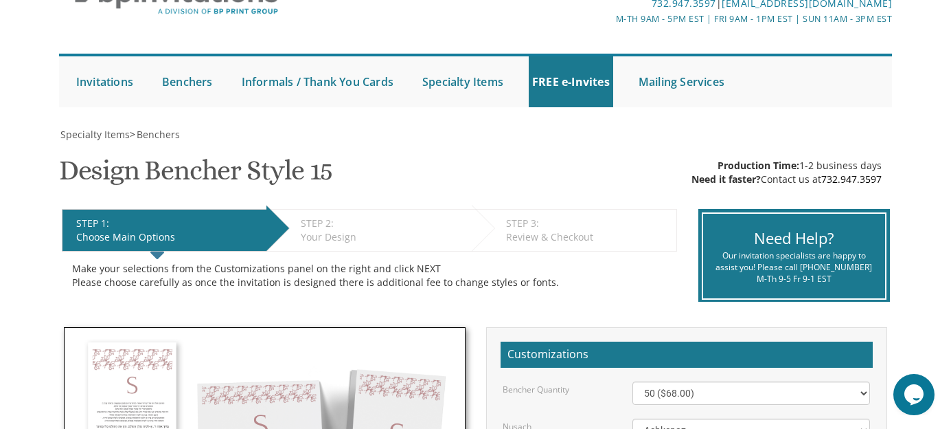
scroll to position [83, 0]
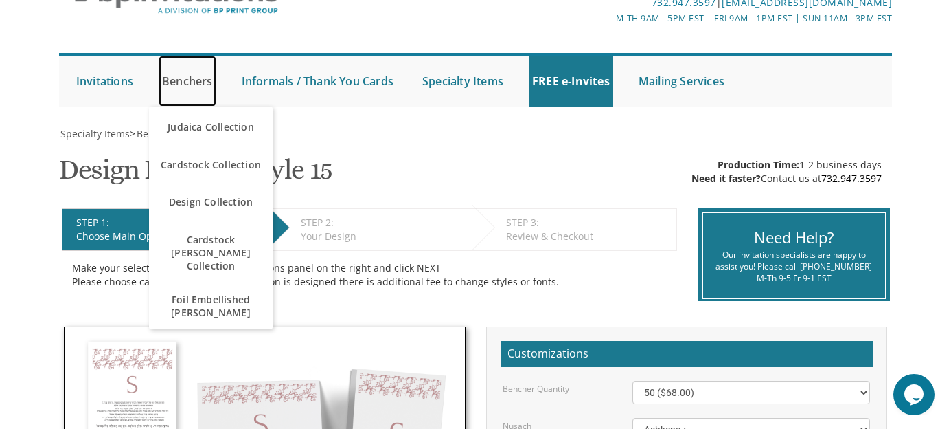
click at [192, 74] on link "Benchers" at bounding box center [188, 81] width 58 height 51
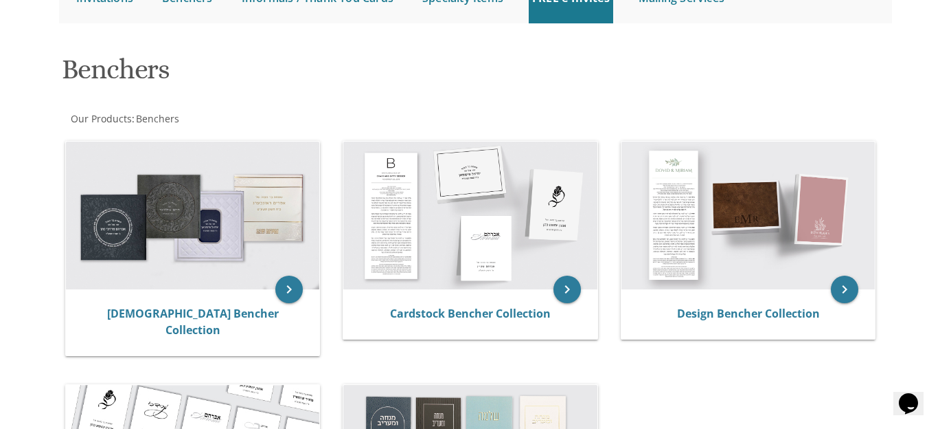
scroll to position [166, 0]
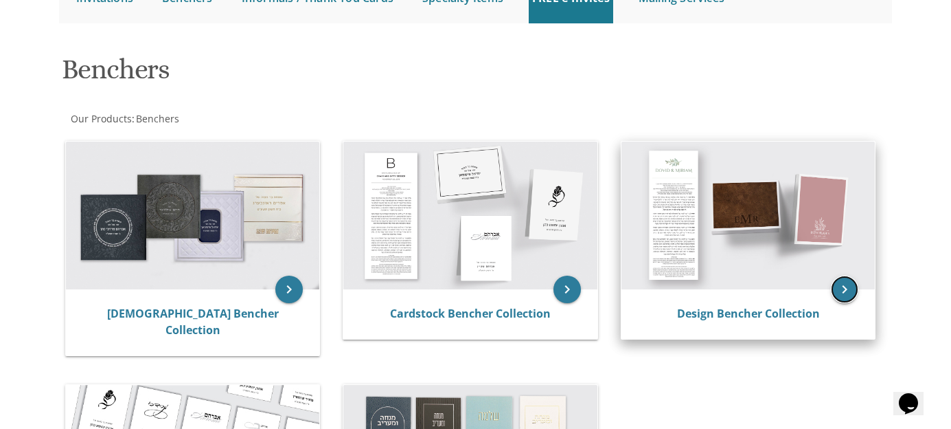
click at [845, 302] on icon "keyboard_arrow_right" at bounding box center [844, 288] width 27 height 27
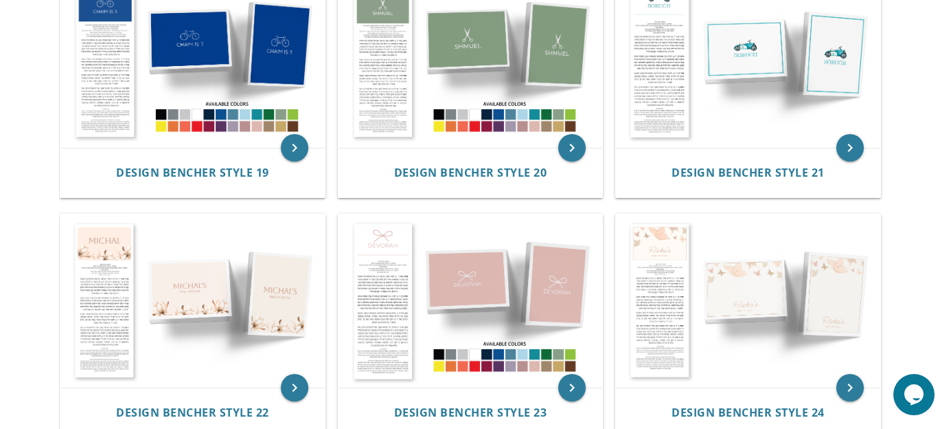
scroll to position [1781, 0]
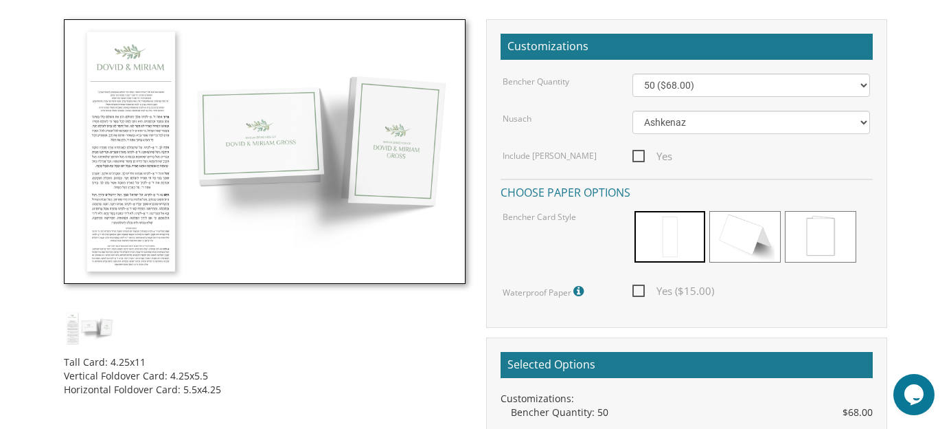
scroll to position [390, 0]
click at [840, 245] on span at bounding box center [820, 237] width 71 height 52
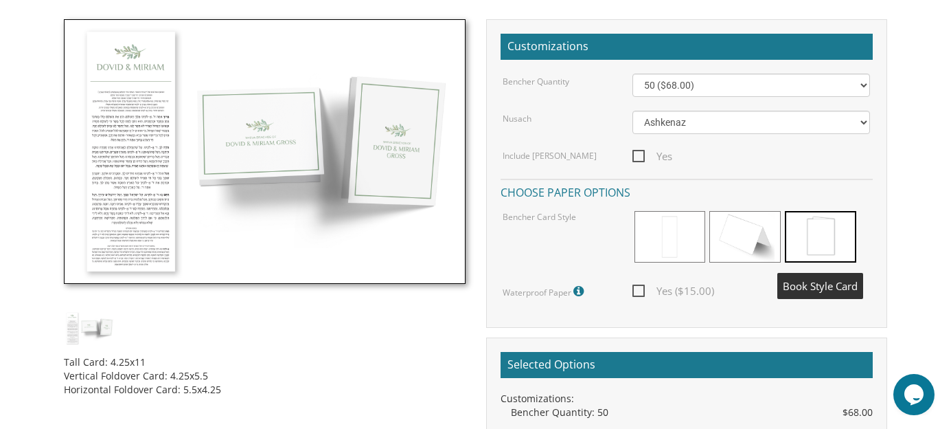
click at [844, 242] on span at bounding box center [820, 237] width 71 height 52
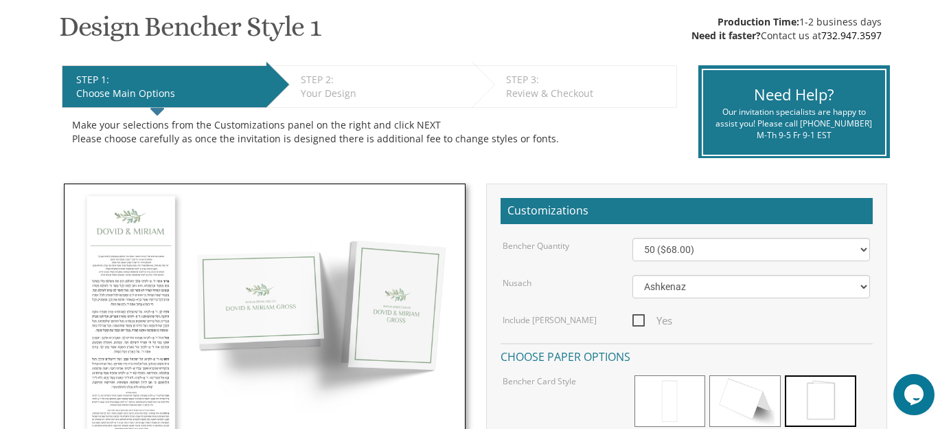
scroll to position [225, 0]
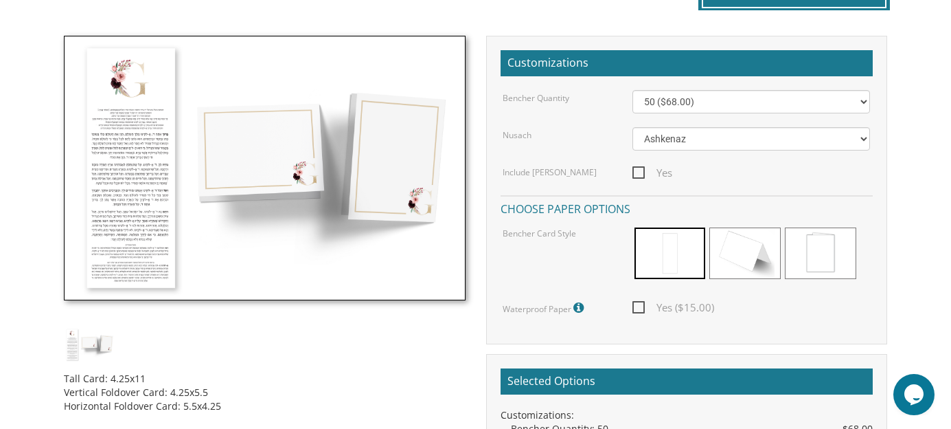
scroll to position [373, 0]
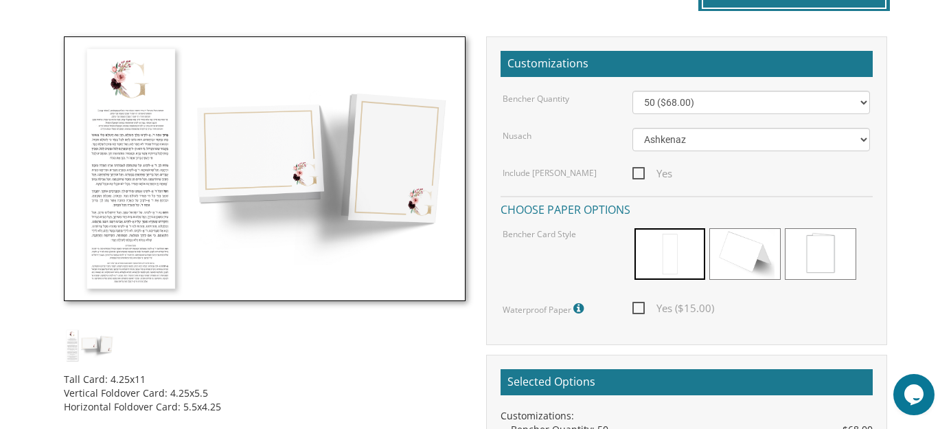
click at [823, 282] on div at bounding box center [752, 255] width 238 height 59
click at [837, 257] on span at bounding box center [820, 254] width 71 height 52
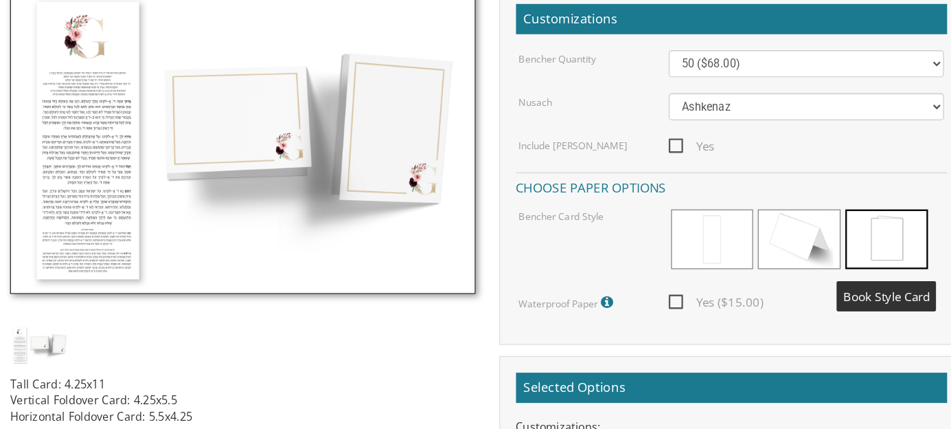
scroll to position [400, 0]
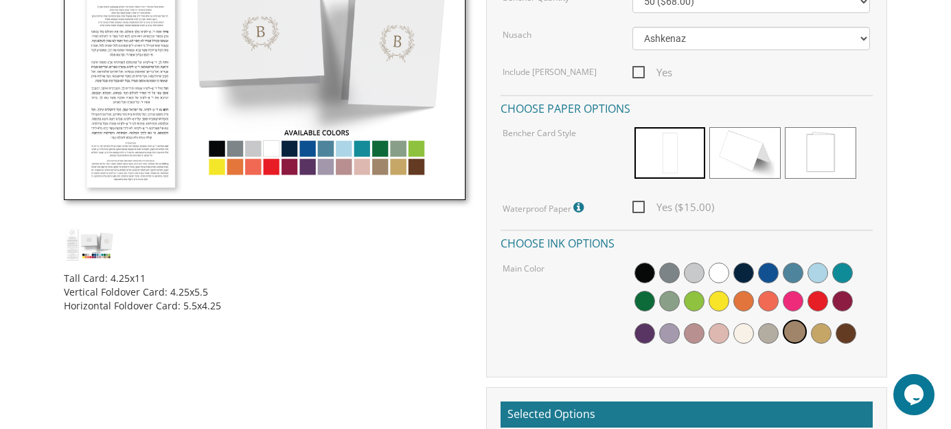
scroll to position [473, 0]
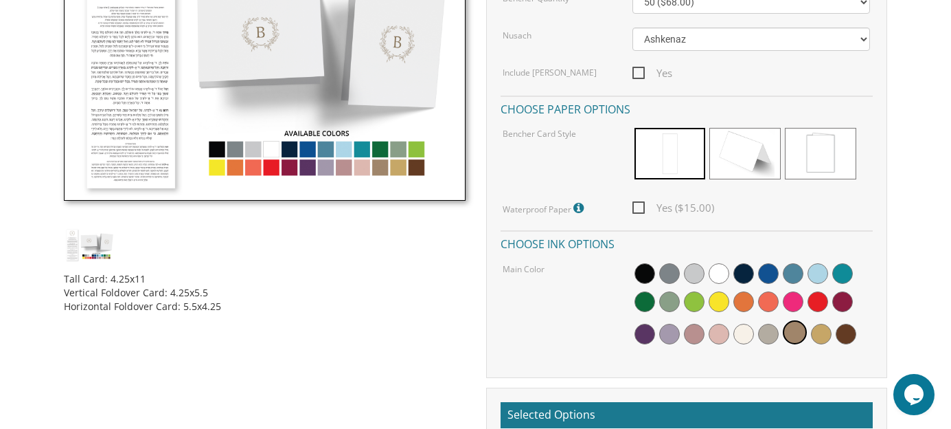
click at [833, 149] on span at bounding box center [820, 154] width 71 height 52
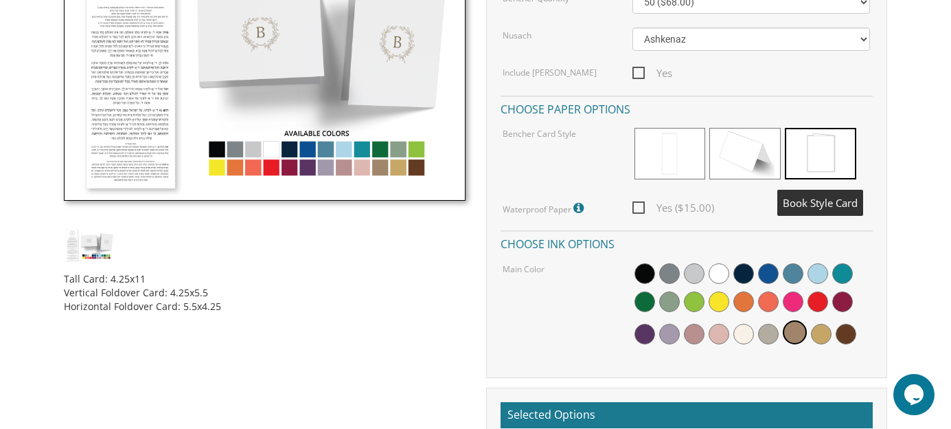
click at [804, 300] on div at bounding box center [752, 305] width 238 height 89
click at [798, 302] on span at bounding box center [793, 301] width 21 height 21
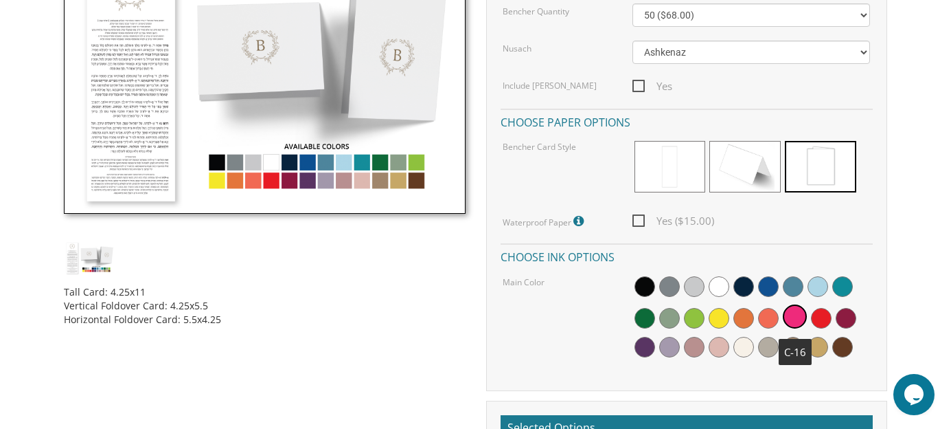
scroll to position [460, 0]
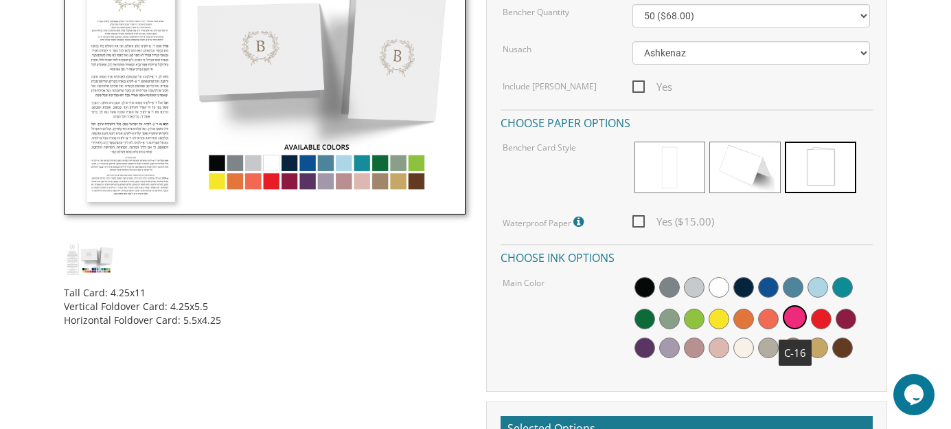
click at [821, 317] on span at bounding box center [821, 318] width 21 height 21
click at [852, 203] on div "Bencher Quantity 50 ($68.00) 60 ($74.80) 70 ($81.60) 80 ($88.40) 90 ($95.20) 10…" at bounding box center [687, 184] width 372 height 360
click at [853, 241] on div "Bencher Quantity 50 ($68.00) 60 ($74.80) 70 ($81.60) 80 ($88.40) 90 ($95.20) 10…" at bounding box center [687, 184] width 372 height 360
click at [866, 218] on div "Yes ($15.00)" at bounding box center [751, 221] width 259 height 17
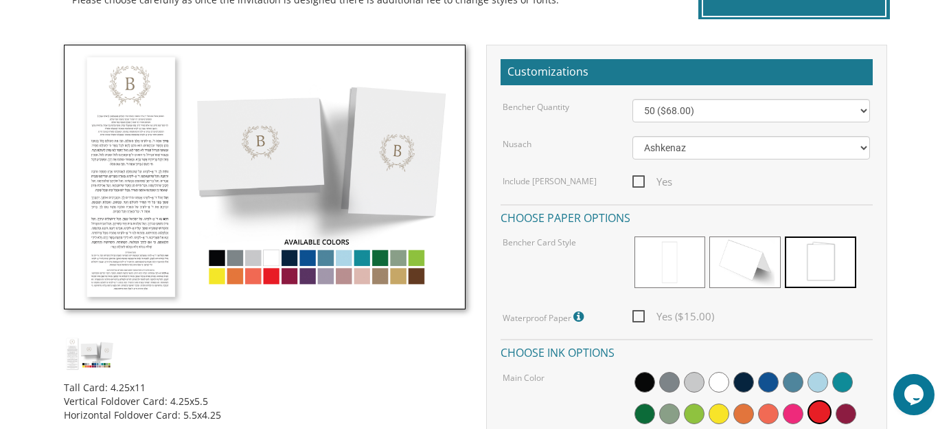
scroll to position [361, 0]
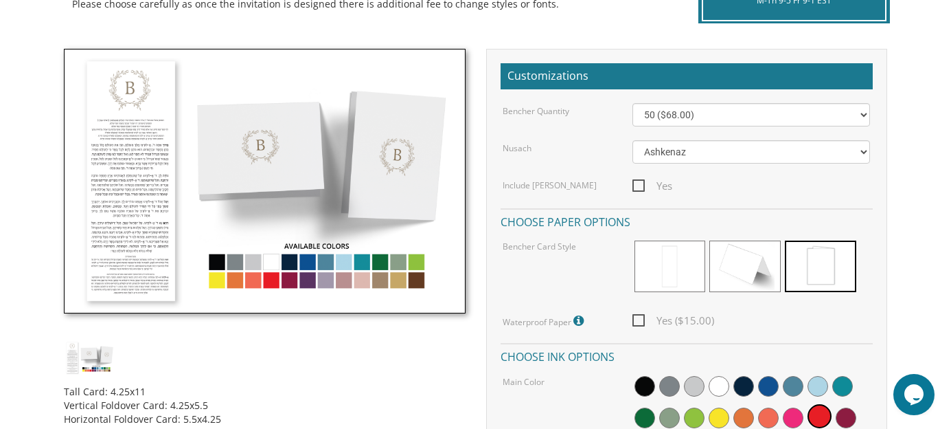
click at [102, 355] on img at bounding box center [90, 358] width 52 height 34
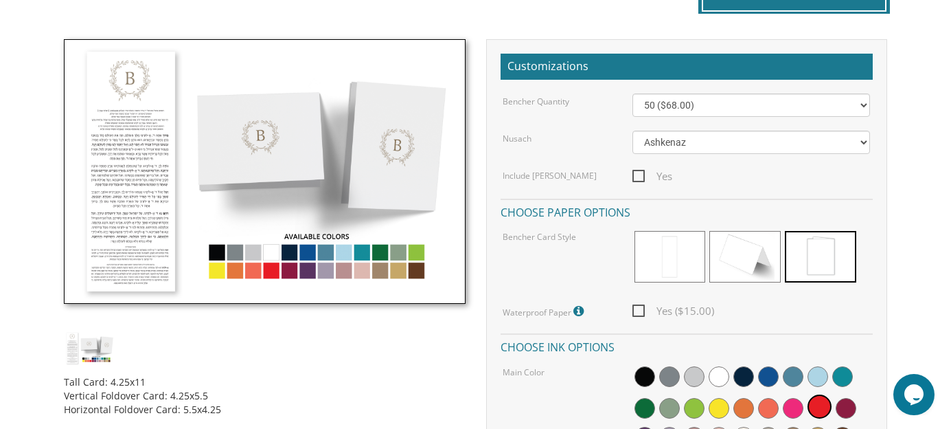
scroll to position [374, 0]
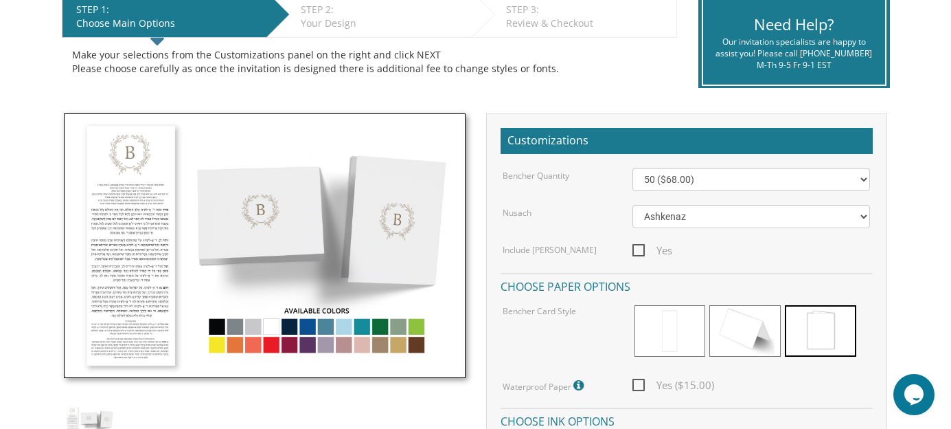
click at [829, 328] on span at bounding box center [820, 331] width 71 height 52
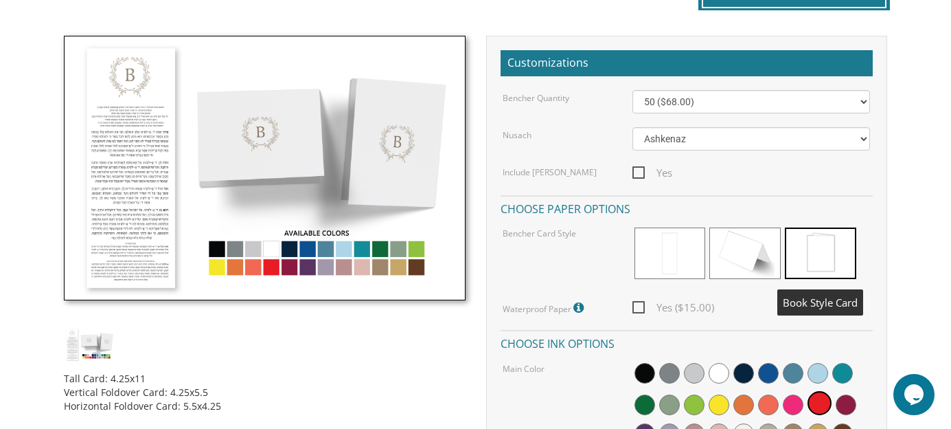
scroll to position [387, 0]
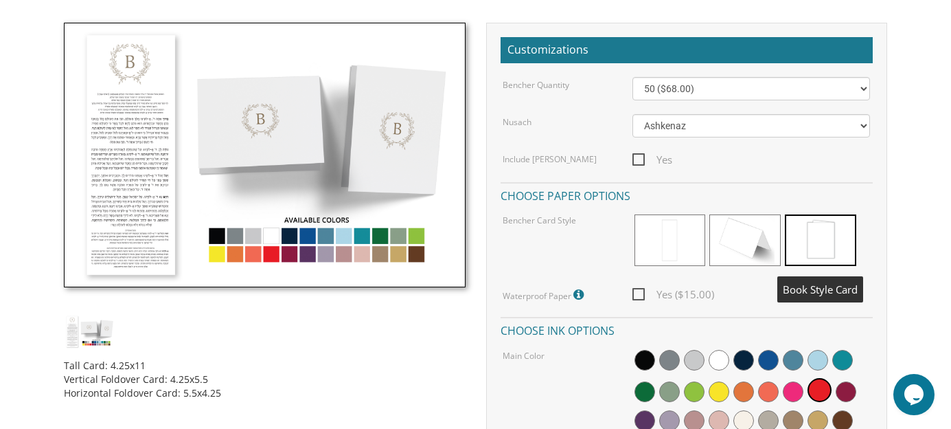
click at [835, 235] on span at bounding box center [820, 240] width 71 height 52
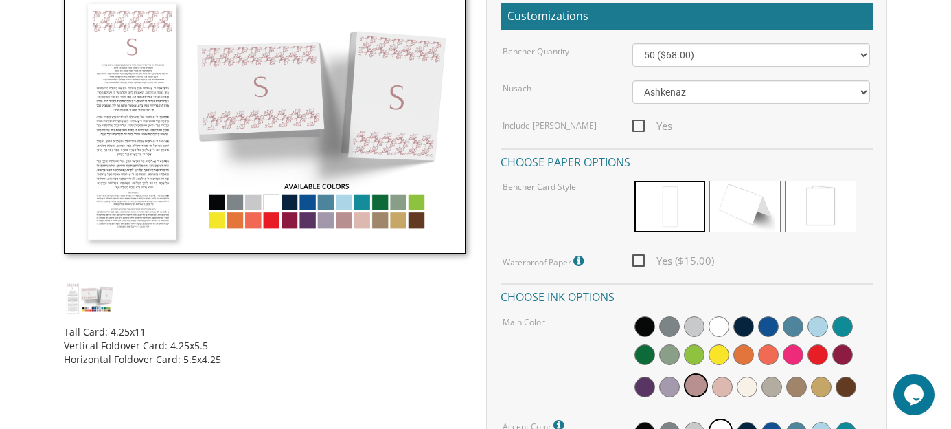
scroll to position [418, 0]
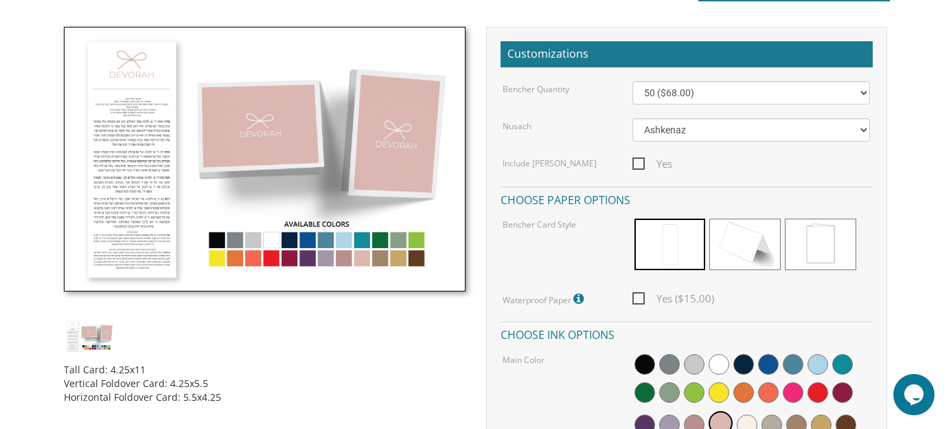
scroll to position [383, 0]
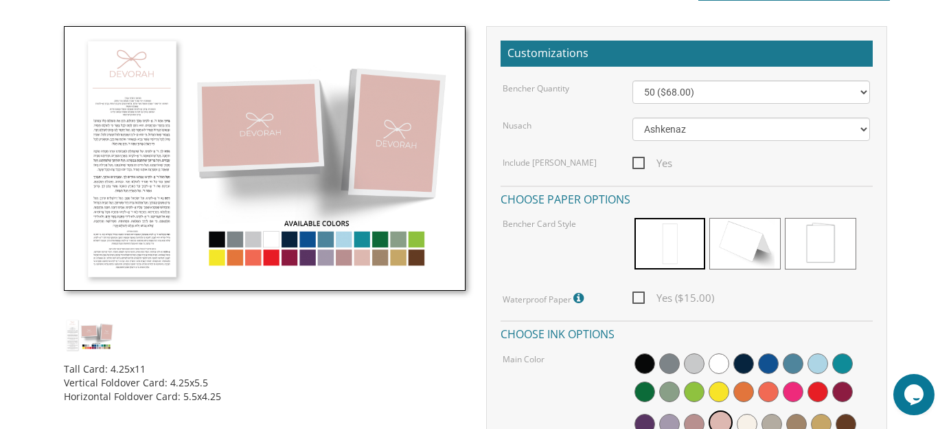
click at [833, 240] on span at bounding box center [820, 244] width 71 height 52
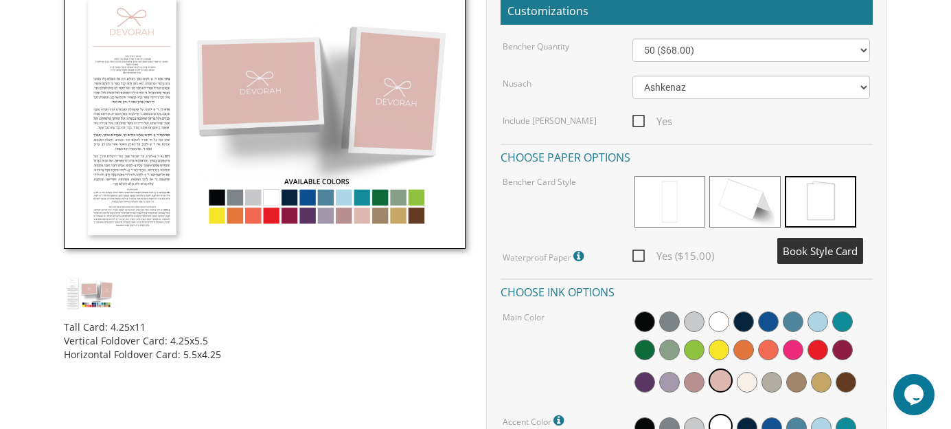
scroll to position [422, 0]
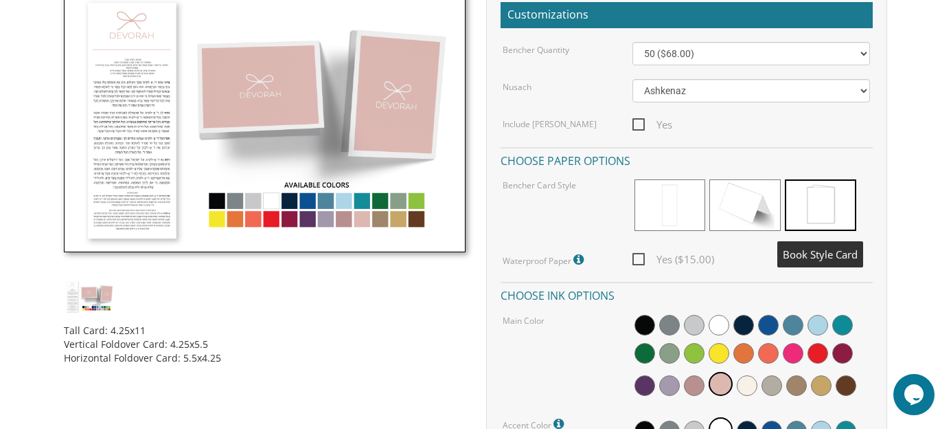
click at [330, 228] on img at bounding box center [264, 120] width 401 height 264
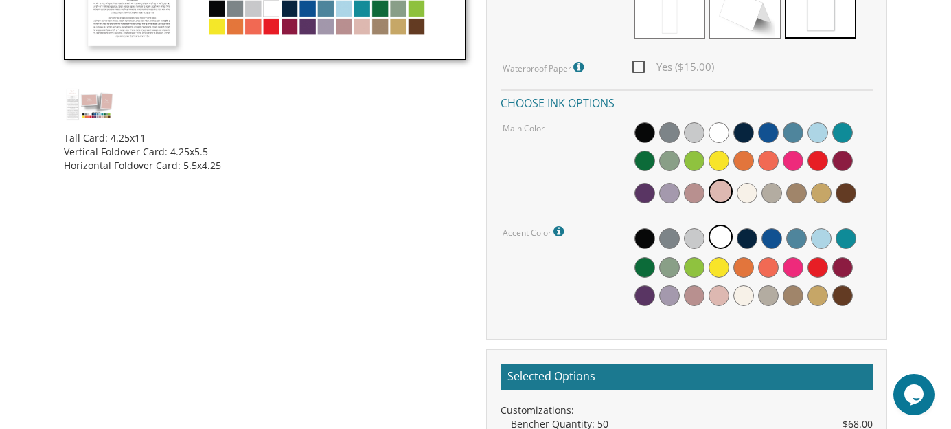
scroll to position [617, 0]
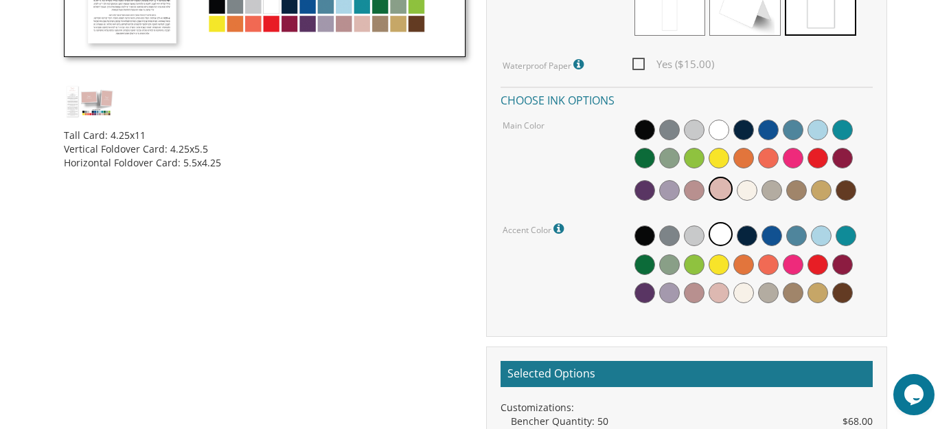
click at [824, 161] on span at bounding box center [818, 158] width 21 height 21
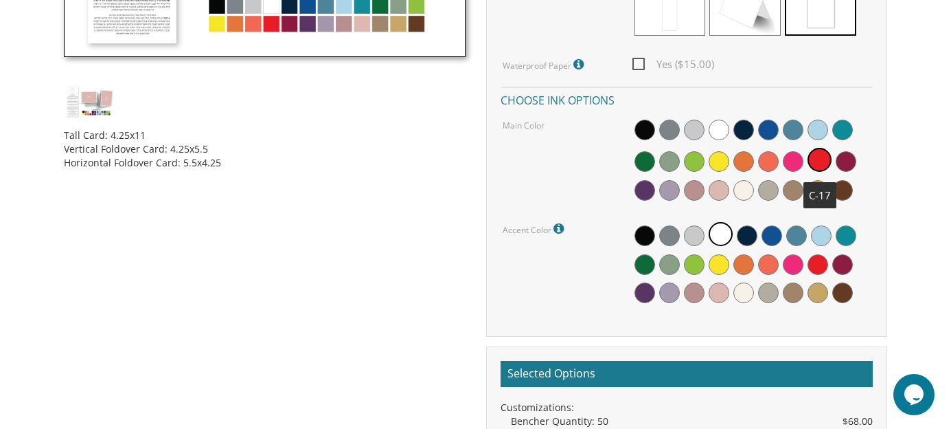
click at [854, 159] on span at bounding box center [846, 161] width 21 height 21
click at [826, 161] on span at bounding box center [818, 161] width 21 height 21
click at [798, 146] on div at bounding box center [752, 161] width 238 height 89
click at [804, 160] on div at bounding box center [752, 161] width 238 height 89
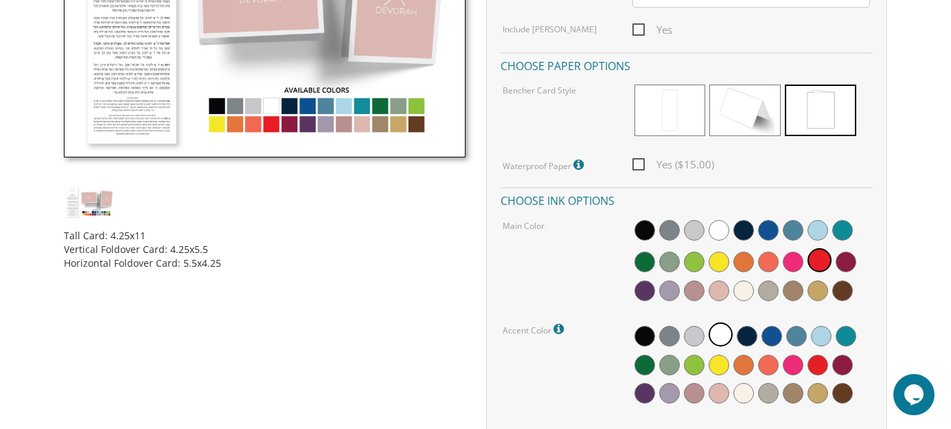
scroll to position [518, 0]
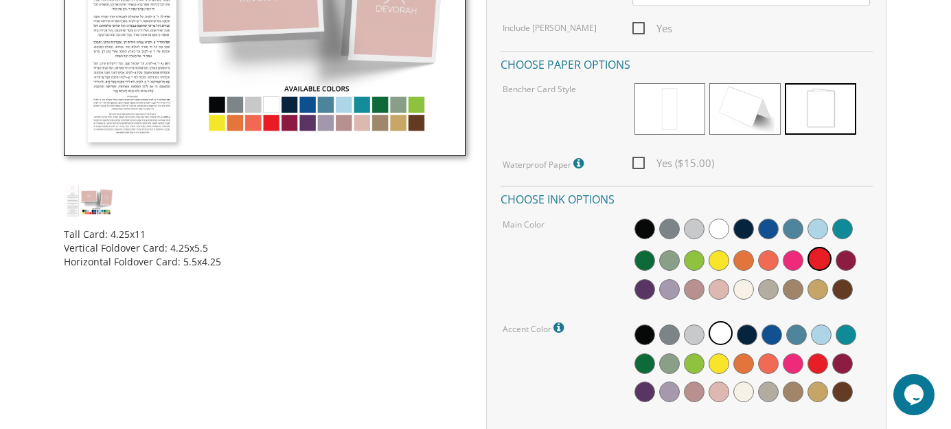
click at [802, 263] on span at bounding box center [793, 260] width 21 height 21
click at [827, 291] on span at bounding box center [818, 289] width 21 height 21
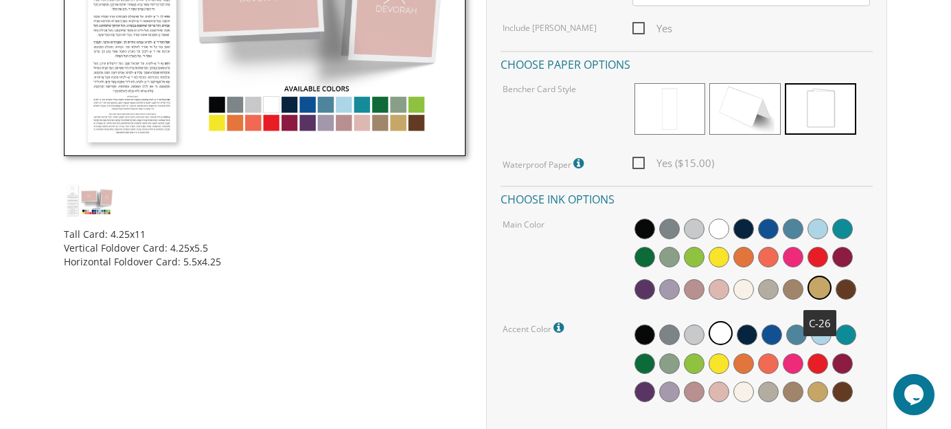
click at [773, 362] on span at bounding box center [768, 363] width 21 height 21
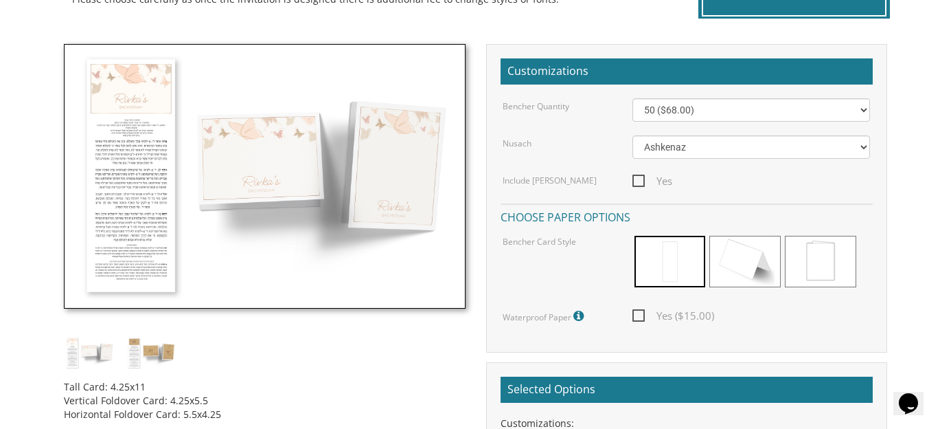
scroll to position [358, 0]
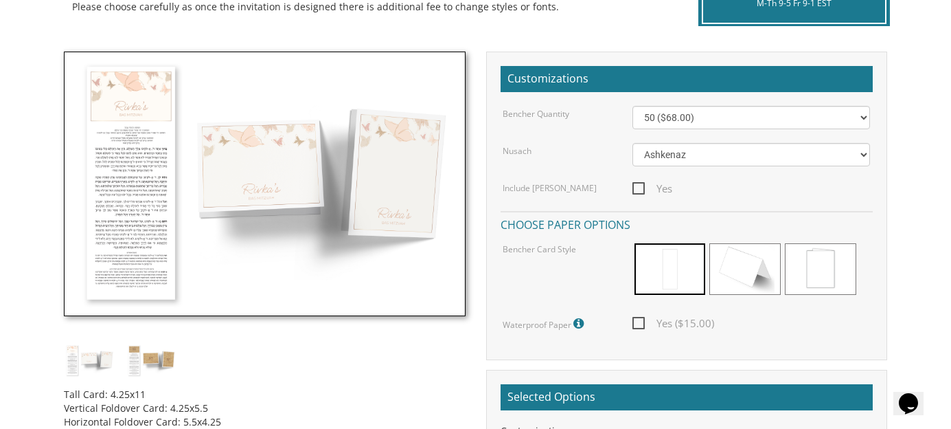
click at [166, 346] on img at bounding box center [152, 360] width 52 height 34
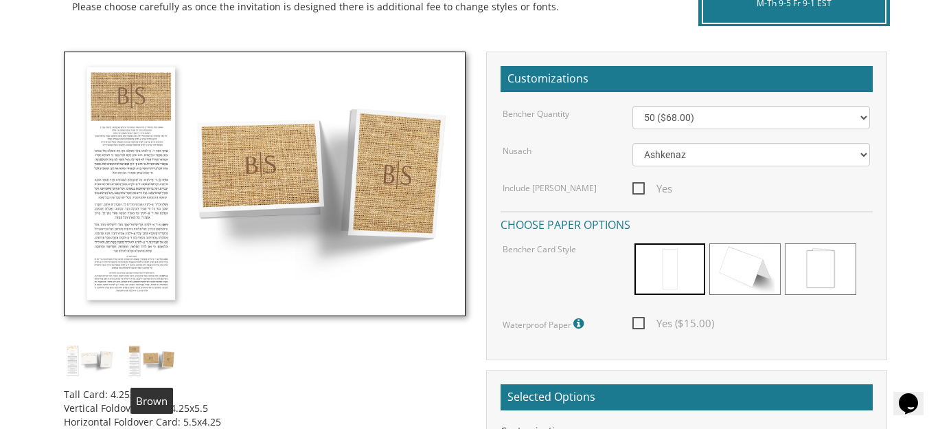
click at [67, 365] on img at bounding box center [90, 360] width 52 height 34
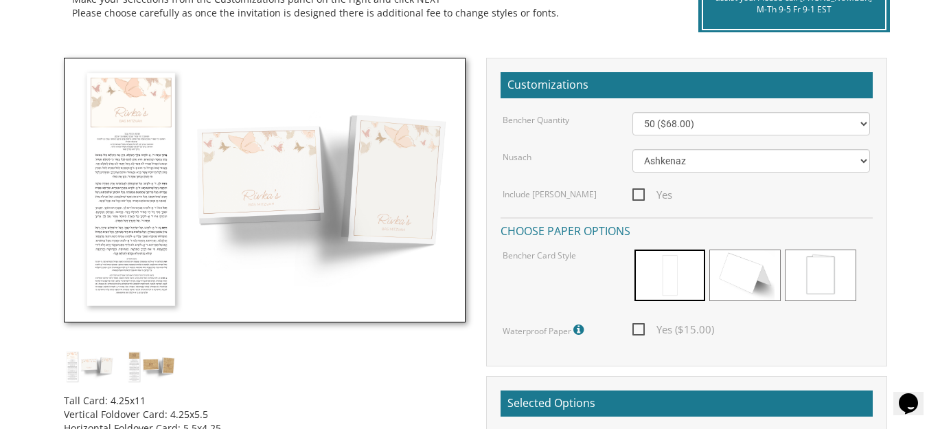
scroll to position [350, 0]
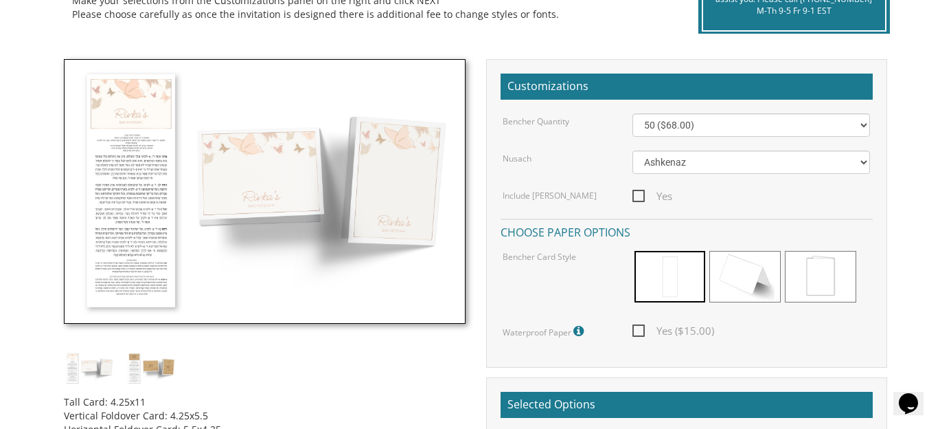
click at [820, 269] on span at bounding box center [820, 277] width 71 height 52
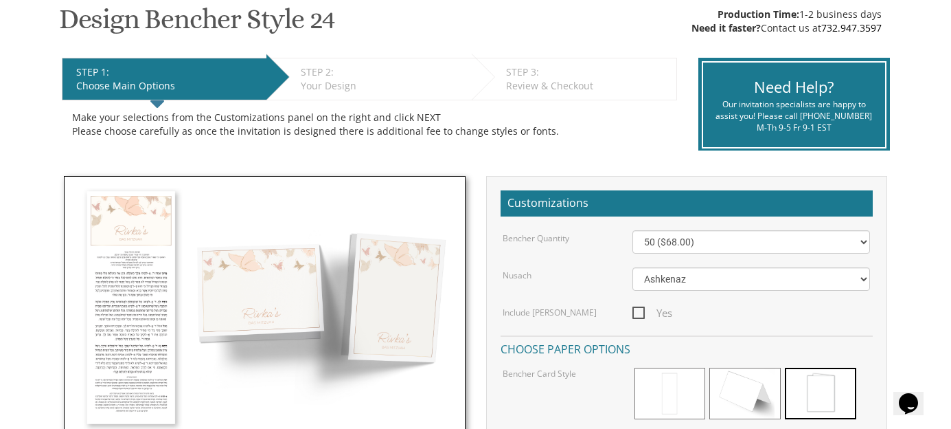
scroll to position [233, 0]
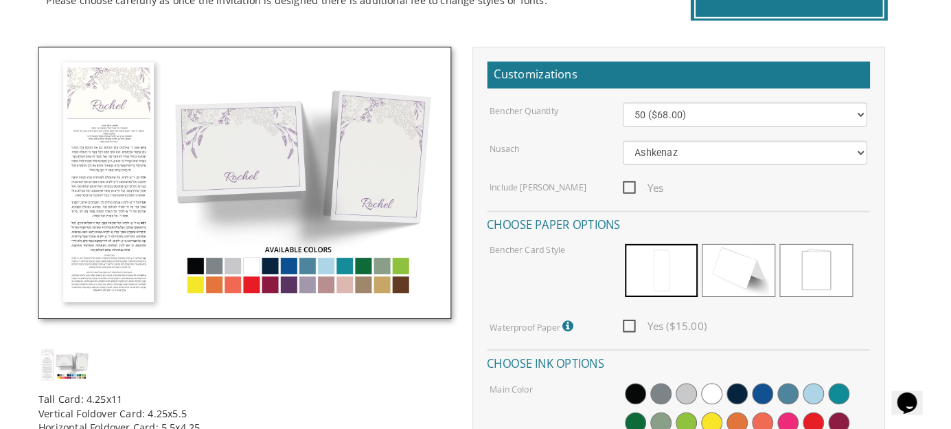
scroll to position [353, 0]
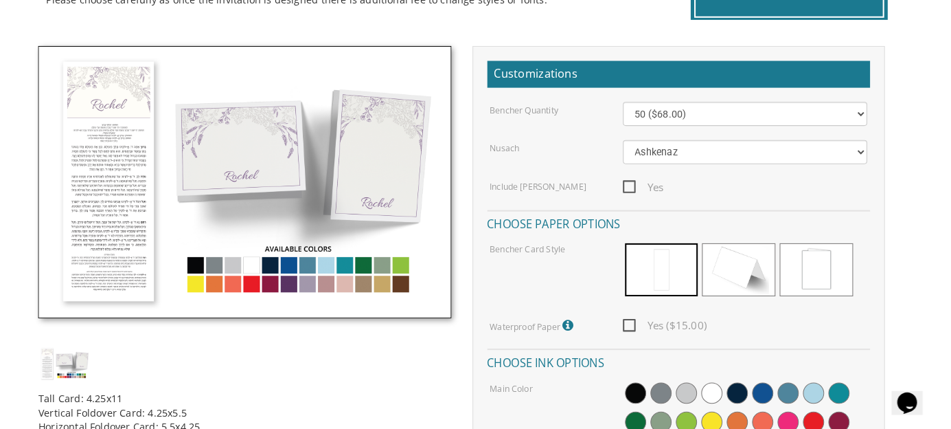
click at [825, 271] on span at bounding box center [820, 274] width 71 height 52
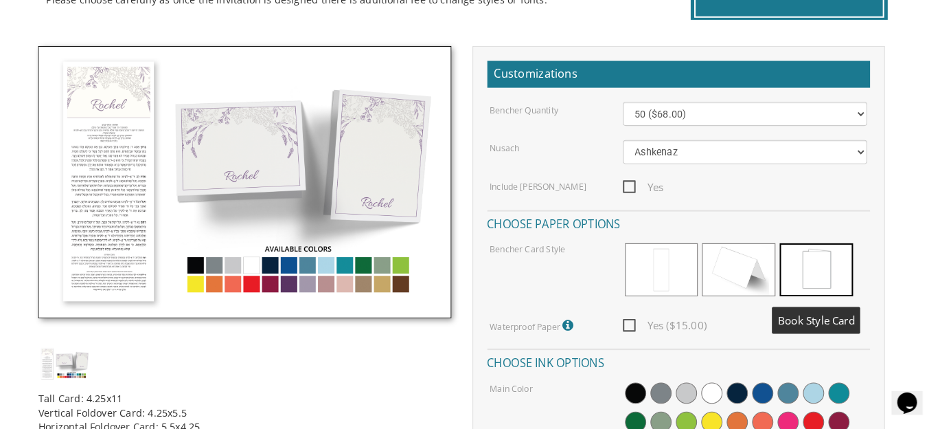
click at [689, 311] on div "Bencher Quantity 50 ($68.00) 60 ($74.80) 70 ($81.60) 80 ($88.40) 90 ($95.20) 10…" at bounding box center [687, 342] width 372 height 462
click at [833, 271] on span at bounding box center [820, 274] width 71 height 52
click at [650, 321] on span "Yes ($15.00)" at bounding box center [674, 327] width 82 height 17
click at [642, 322] on input "Yes ($15.00)" at bounding box center [637, 326] width 9 height 9
checkbox input "true"
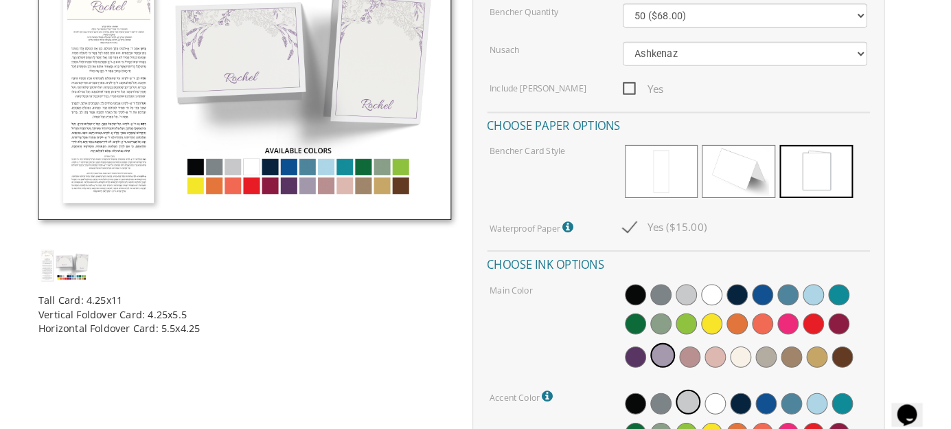
scroll to position [460, 0]
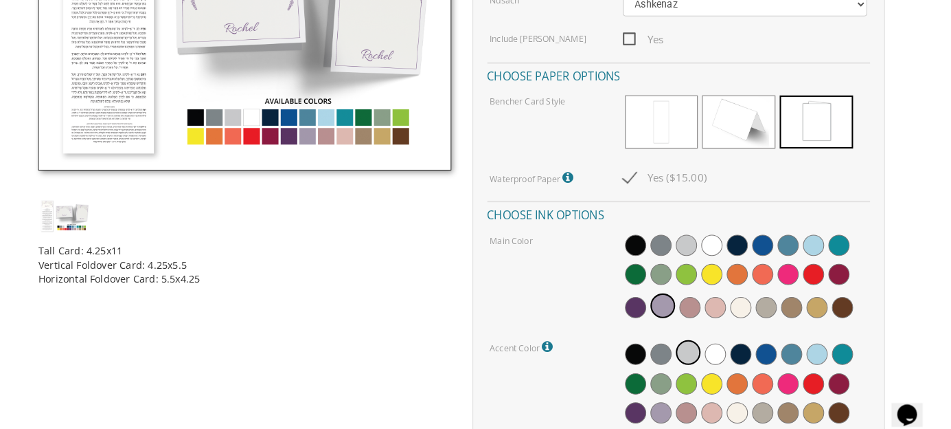
click at [856, 237] on div at bounding box center [752, 270] width 238 height 89
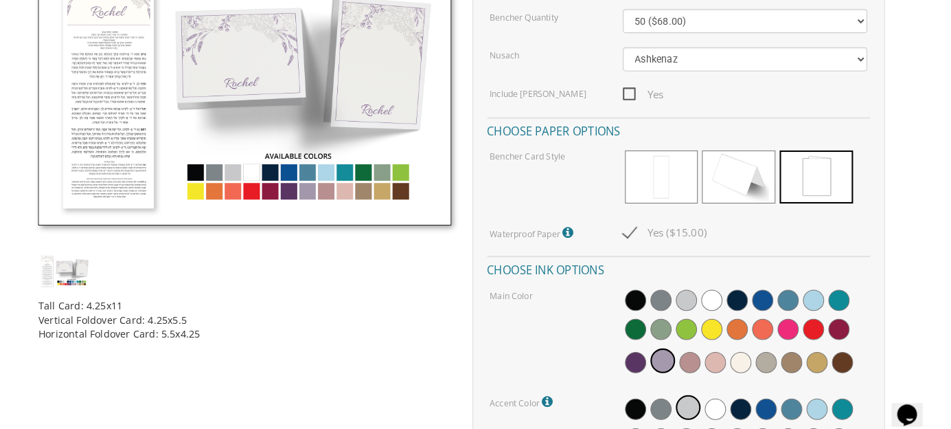
scroll to position [453, 0]
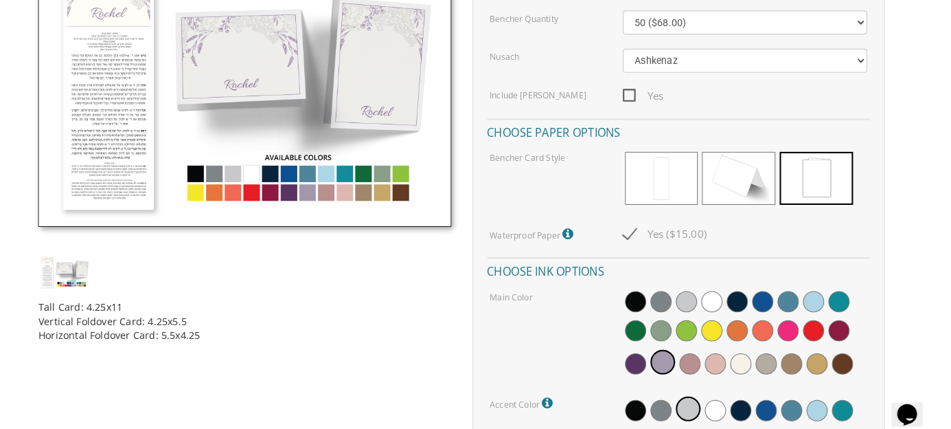
click at [843, 293] on span at bounding box center [843, 293] width 21 height 21
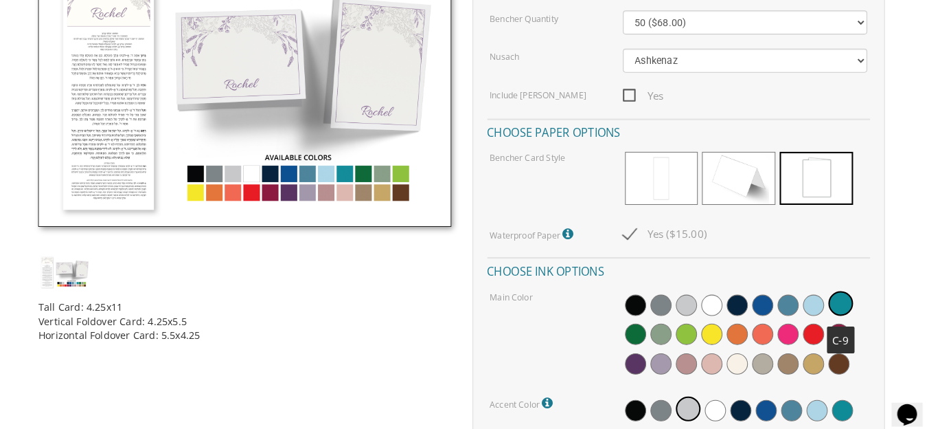
click at [830, 296] on div at bounding box center [752, 325] width 238 height 89
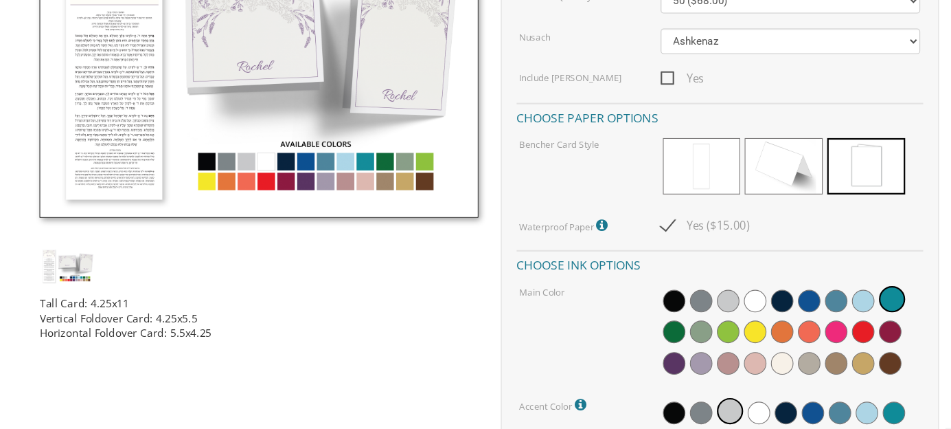
scroll to position [474, 0]
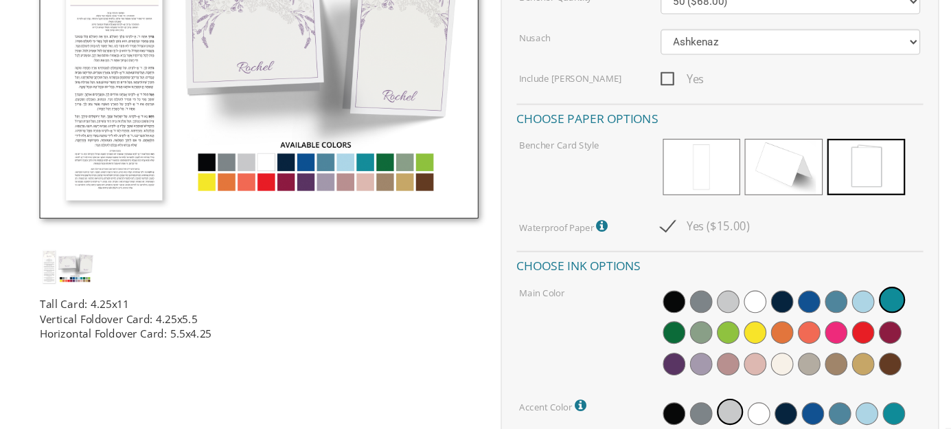
click at [848, 310] on span at bounding box center [843, 304] width 21 height 21
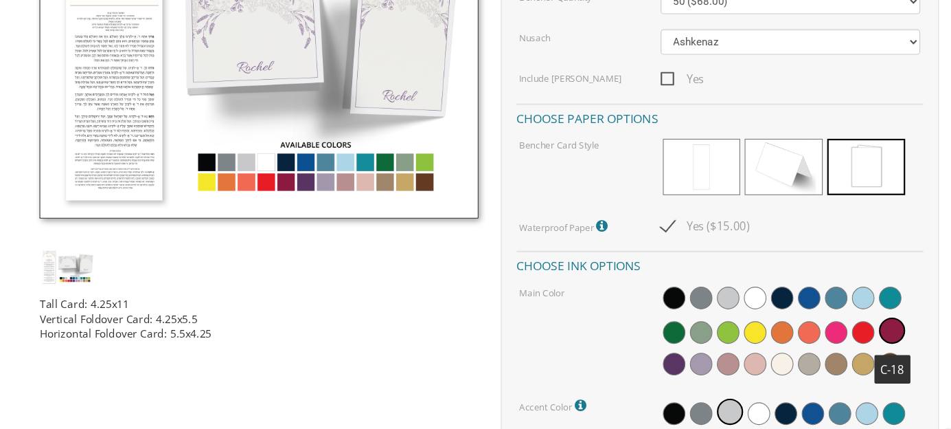
click at [817, 299] on span at bounding box center [818, 304] width 21 height 21
click at [795, 308] on span at bounding box center [793, 304] width 21 height 21
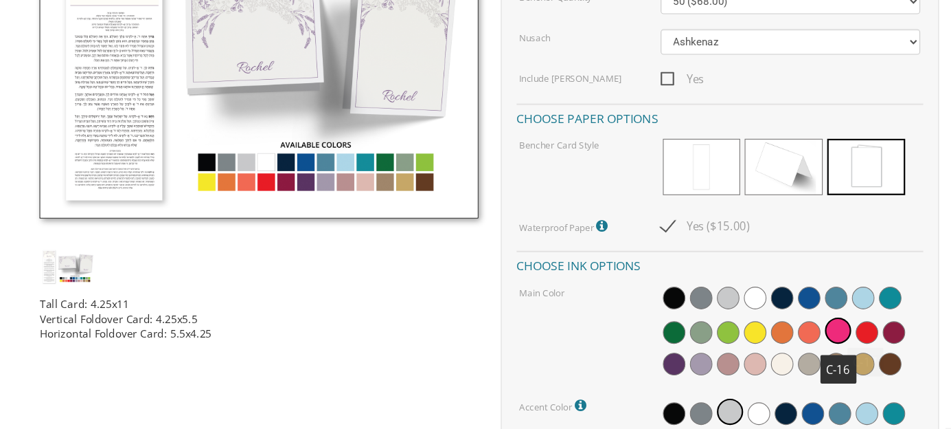
click at [762, 300] on span at bounding box center [768, 304] width 21 height 21
click at [780, 272] on div at bounding box center [752, 304] width 238 height 89
click at [787, 270] on span at bounding box center [793, 272] width 21 height 21
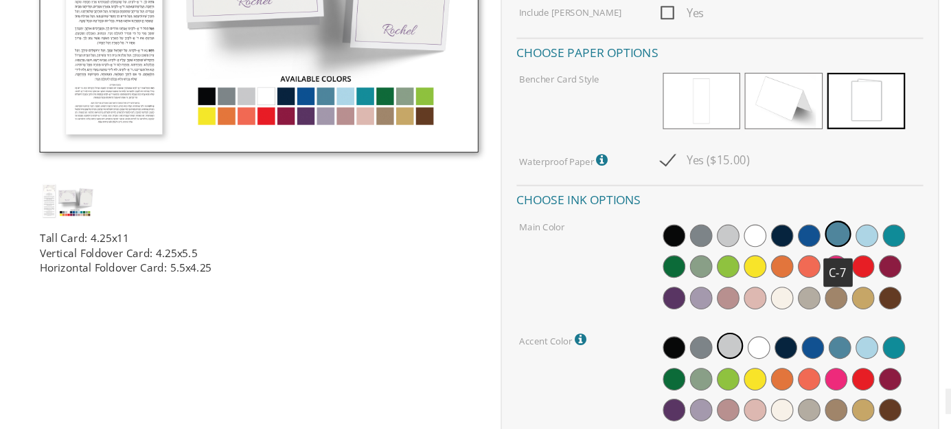
scroll to position [499, 0]
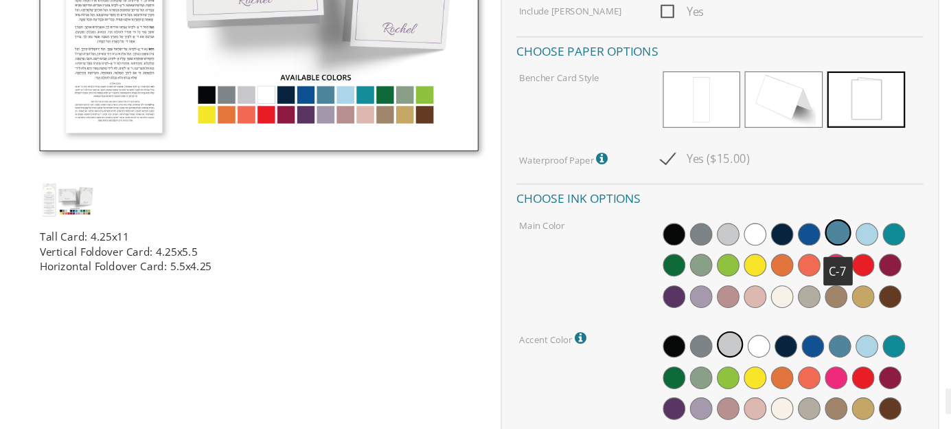
click at [843, 364] on div at bounding box center [752, 381] width 238 height 89
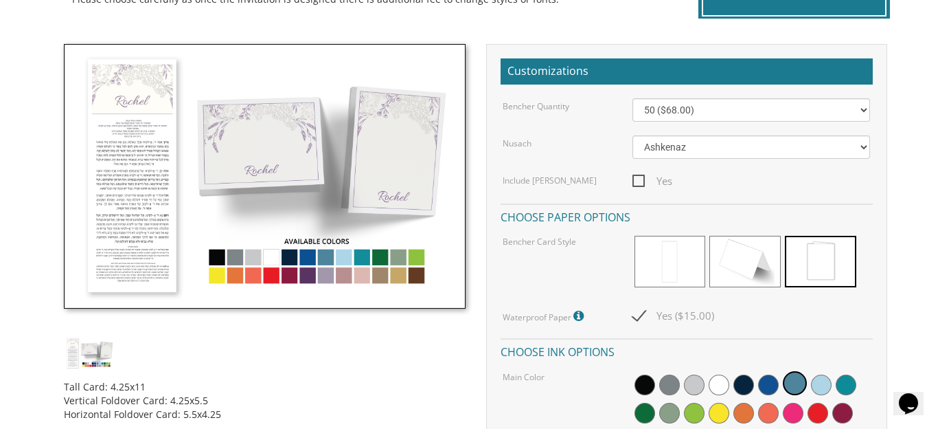
scroll to position [365, 0]
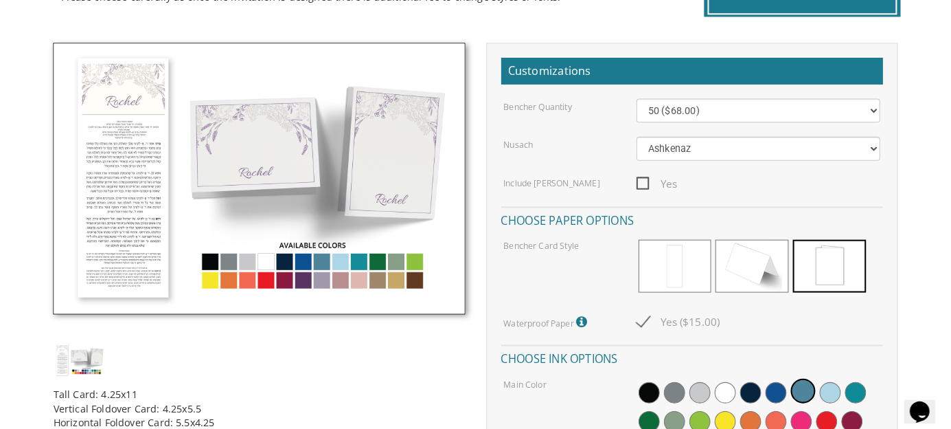
click at [247, 253] on img at bounding box center [264, 176] width 401 height 264
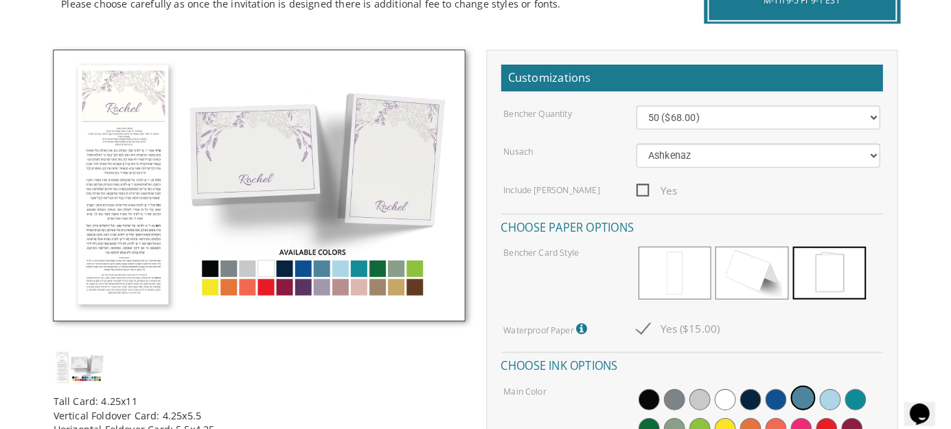
click at [350, 321] on div "Tall Card: 4.25x11 Vertical Foldover Card: 4.25x5.5 Horizontal Foldover Card: 5…" at bounding box center [265, 242] width 422 height 387
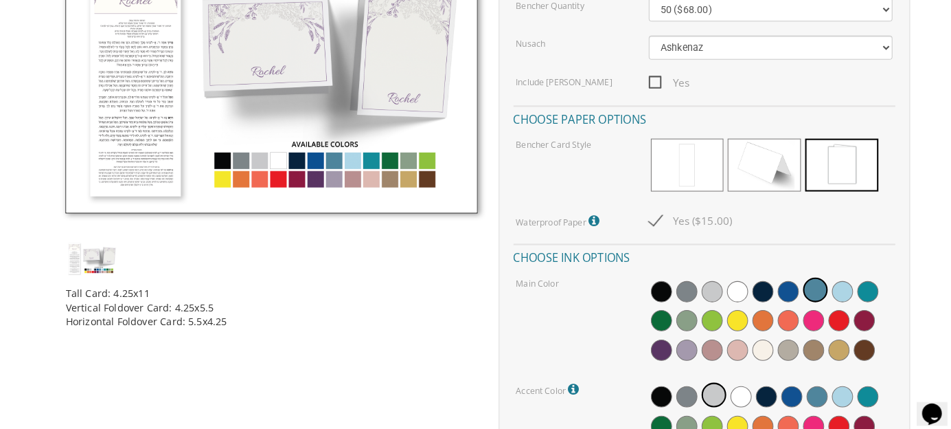
scroll to position [0, 0]
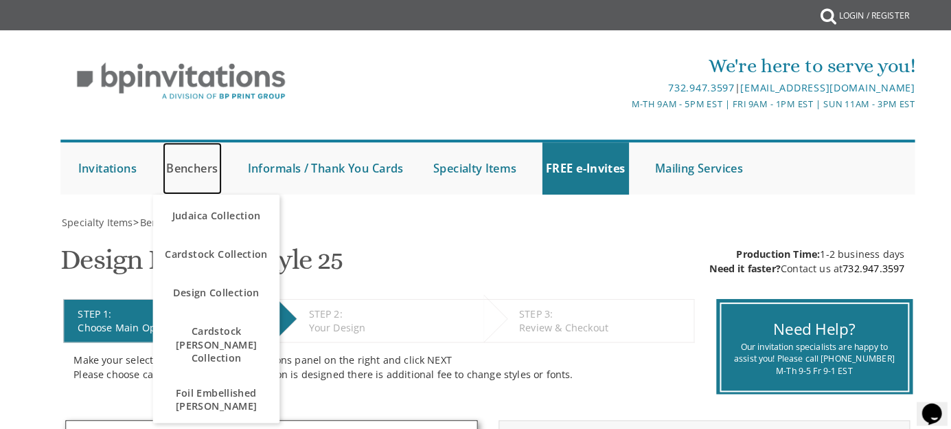
click at [198, 182] on link "Benchers" at bounding box center [188, 164] width 58 height 51
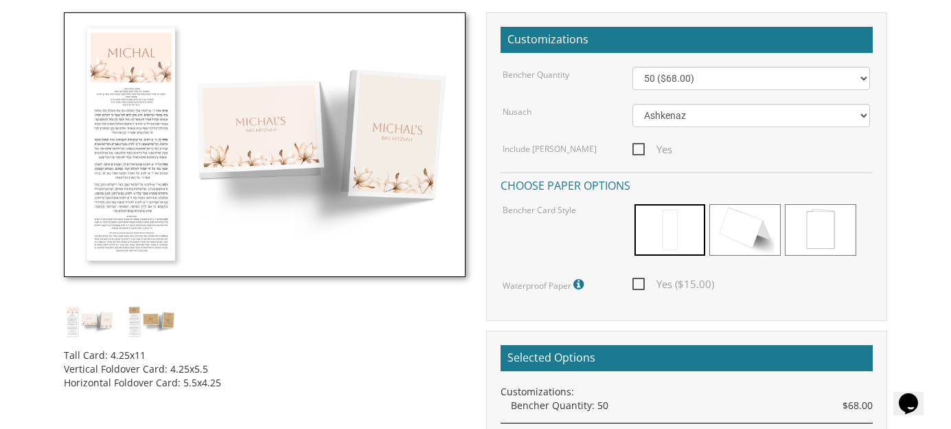
scroll to position [398, 0]
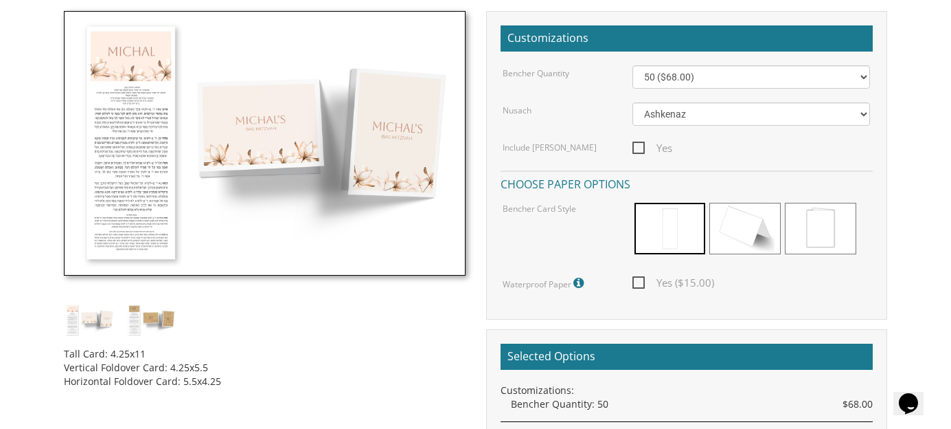
click at [682, 284] on span "Yes ($15.00)" at bounding box center [674, 282] width 82 height 17
click at [642, 284] on input "Yes ($15.00)" at bounding box center [637, 281] width 9 height 9
checkbox input "true"
click at [825, 229] on span at bounding box center [820, 229] width 71 height 52
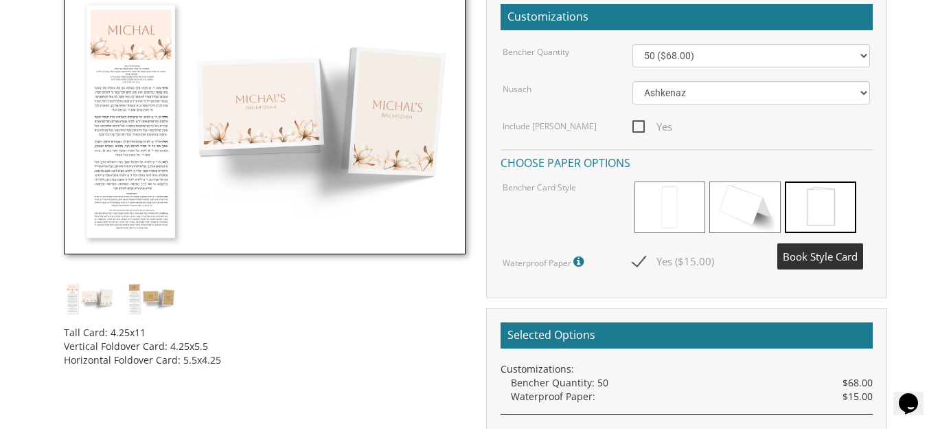
scroll to position [432, 0]
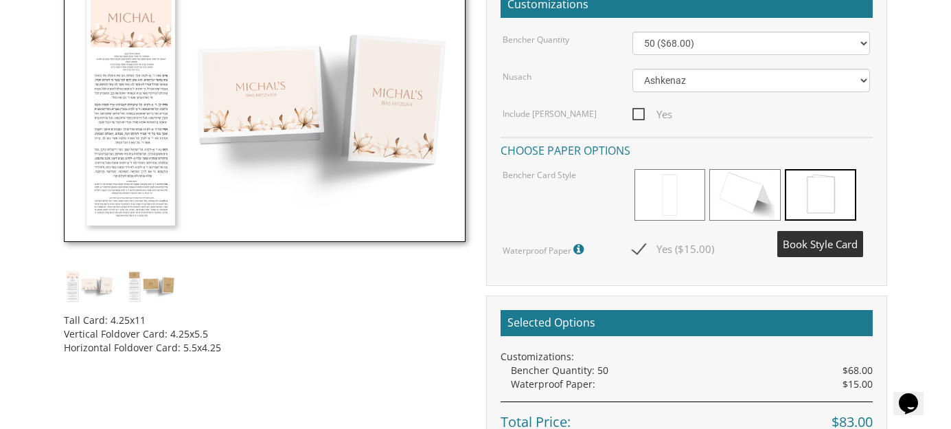
click at [163, 291] on img at bounding box center [152, 286] width 52 height 34
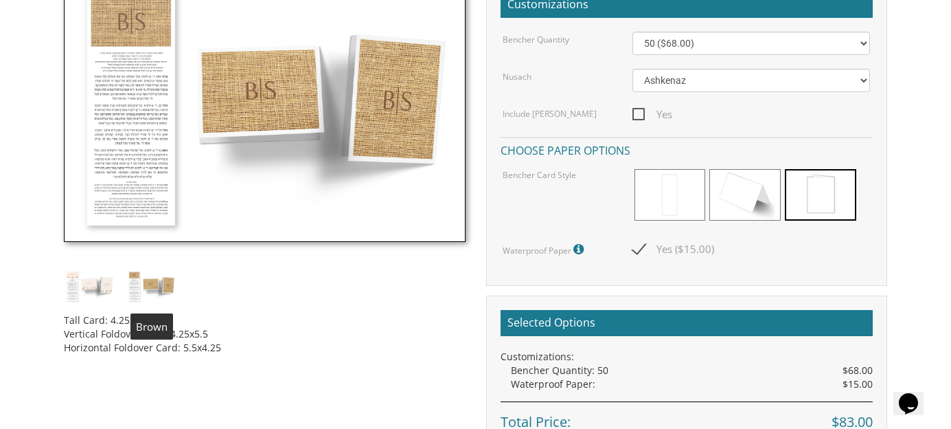
click at [92, 279] on img at bounding box center [90, 286] width 52 height 34
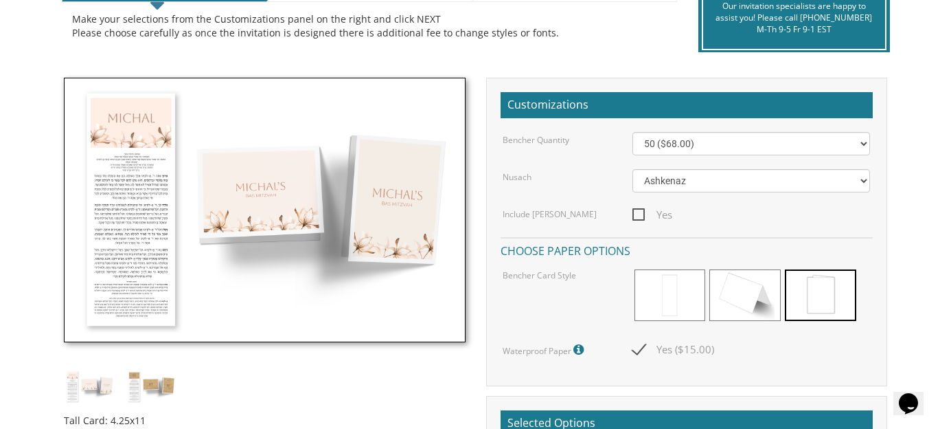
scroll to position [333, 0]
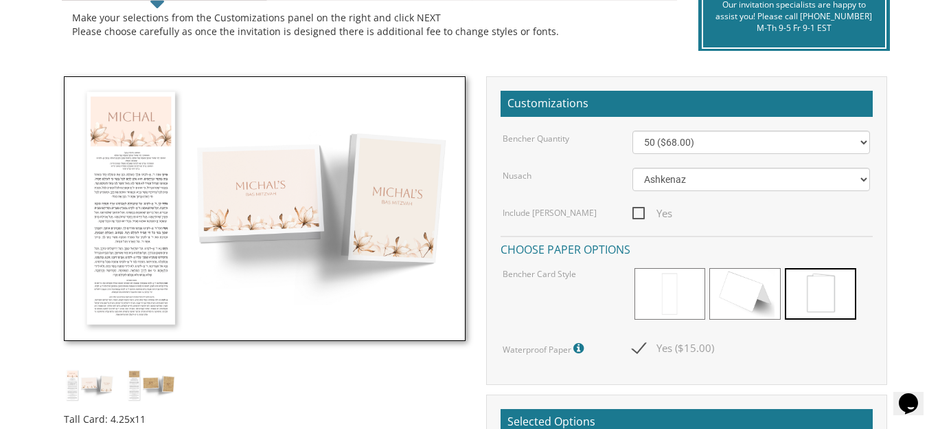
click at [129, 400] on img at bounding box center [152, 385] width 52 height 34
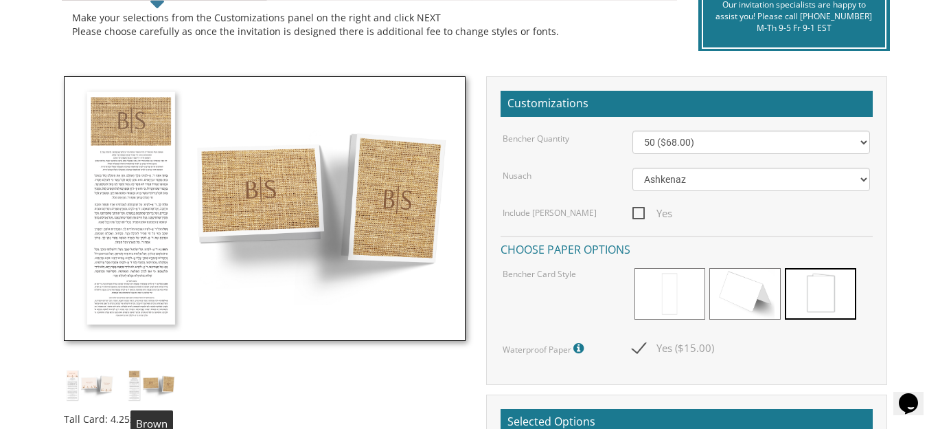
click at [100, 387] on img at bounding box center [90, 385] width 52 height 34
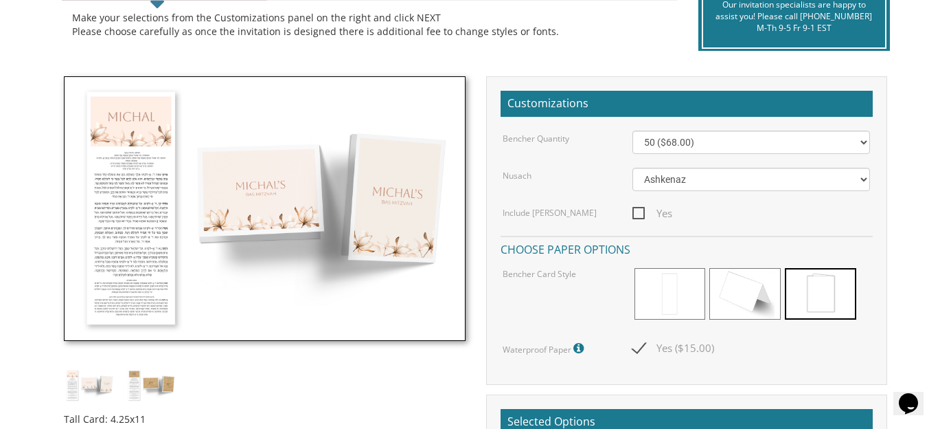
click at [86, 388] on img at bounding box center [90, 385] width 52 height 34
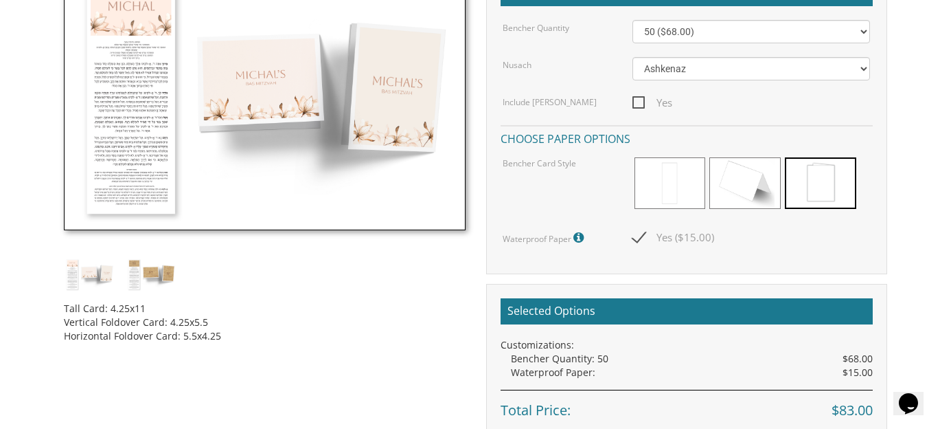
scroll to position [444, 0]
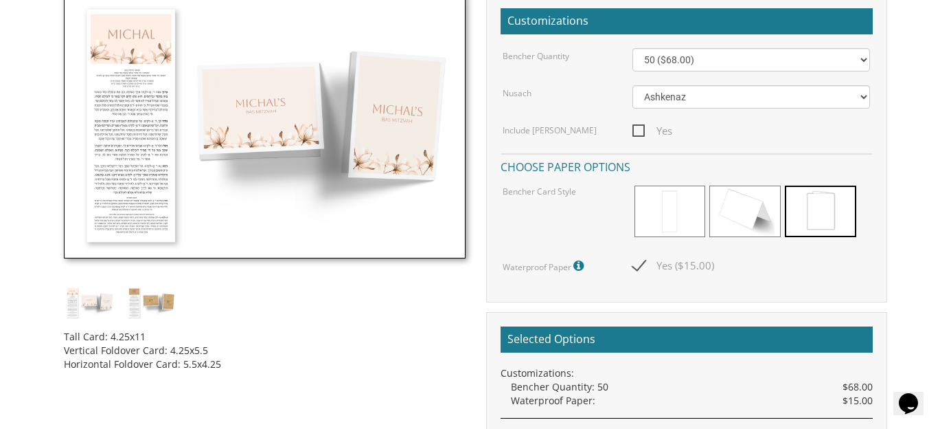
click at [825, 227] on span at bounding box center [820, 211] width 71 height 52
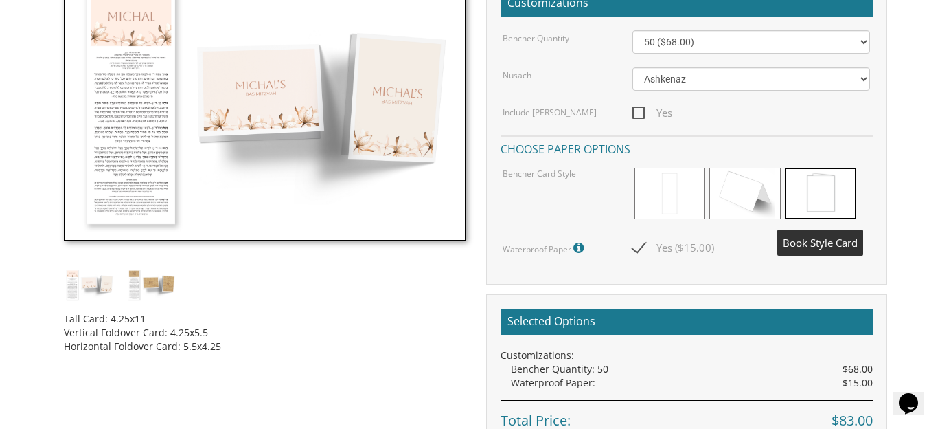
scroll to position [436, 0]
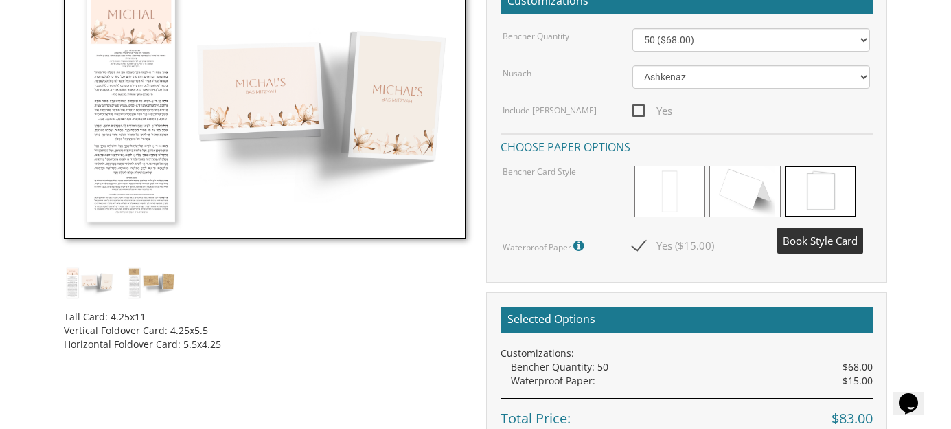
click at [125, 175] on img at bounding box center [264, 106] width 401 height 264
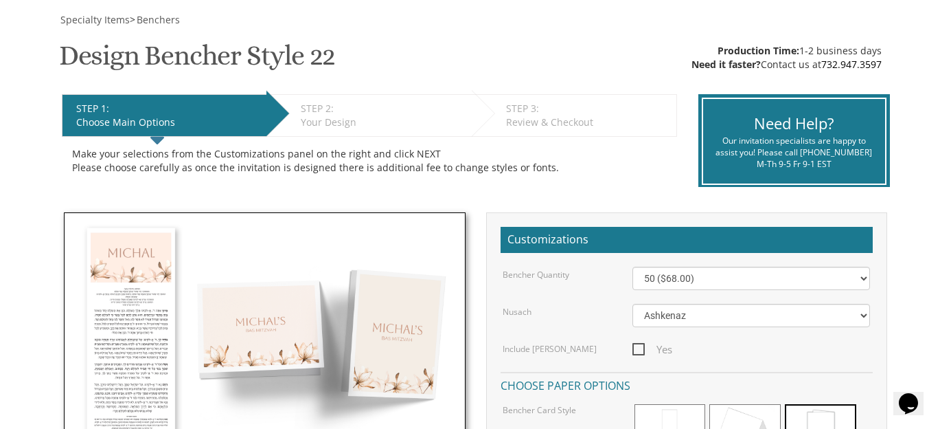
scroll to position [198, 0]
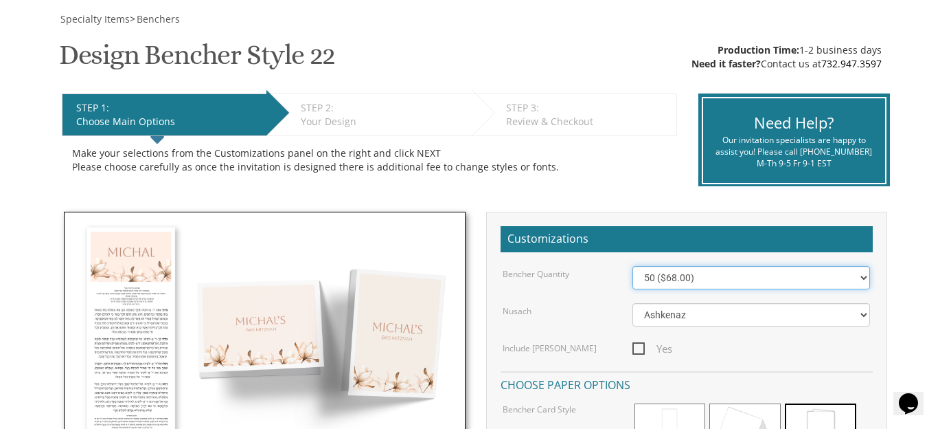
click at [855, 271] on select "50 ($68.00) 60 ($74.80) 70 ($81.60) 80 ($88.40) 90 ($95.20) 100 ($102.00) 125 (…" at bounding box center [752, 277] width 238 height 23
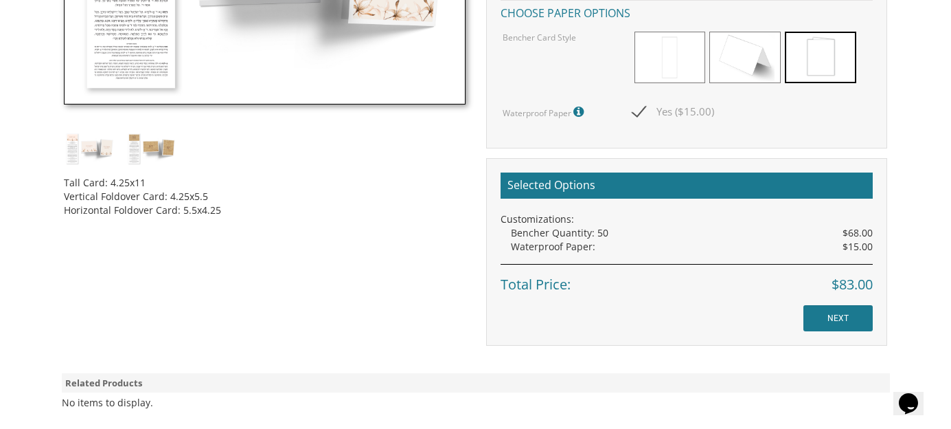
scroll to position [571, 0]
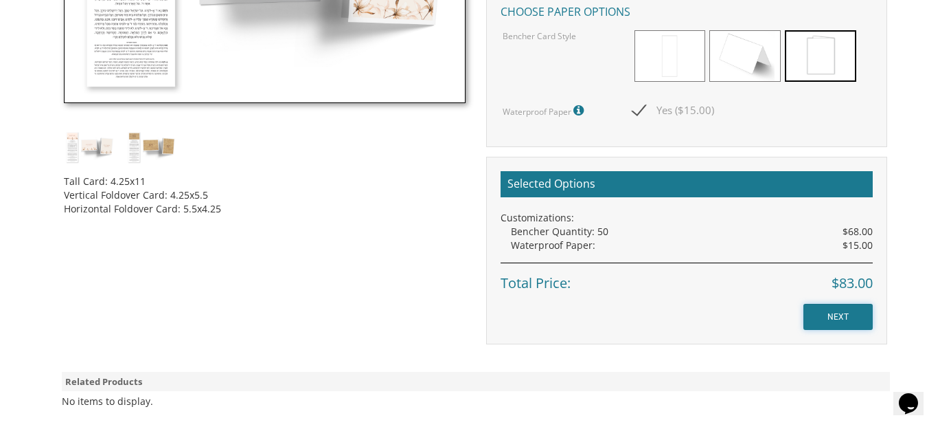
click at [857, 313] on input "NEXT" at bounding box center [838, 317] width 69 height 26
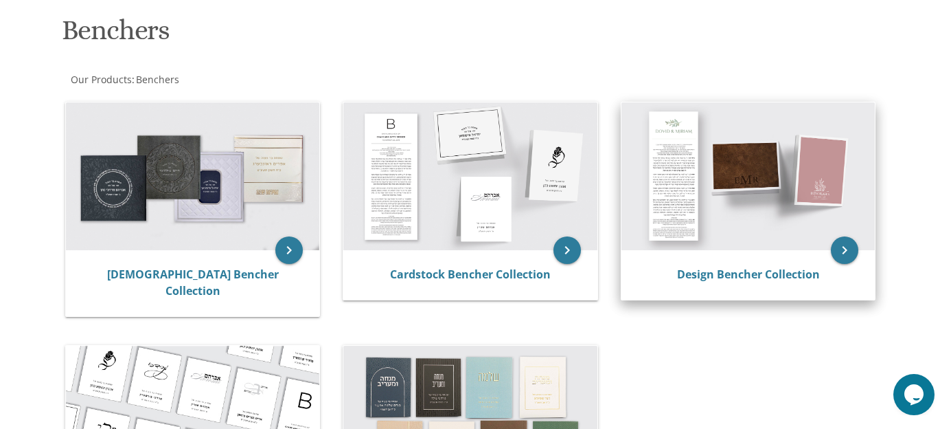
click at [784, 173] on img at bounding box center [749, 176] width 254 height 148
click at [852, 260] on icon "keyboard_arrow_right" at bounding box center [844, 249] width 27 height 27
click at [839, 247] on icon "keyboard_arrow_right" at bounding box center [844, 249] width 27 height 27
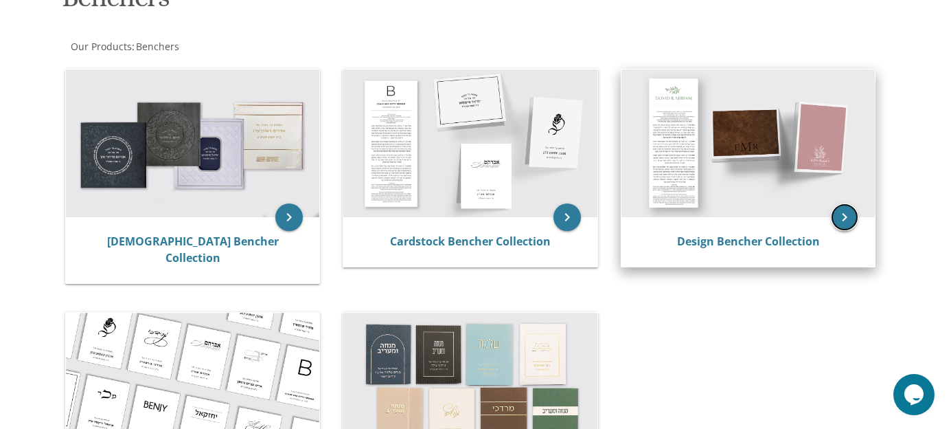
scroll to position [238, 0]
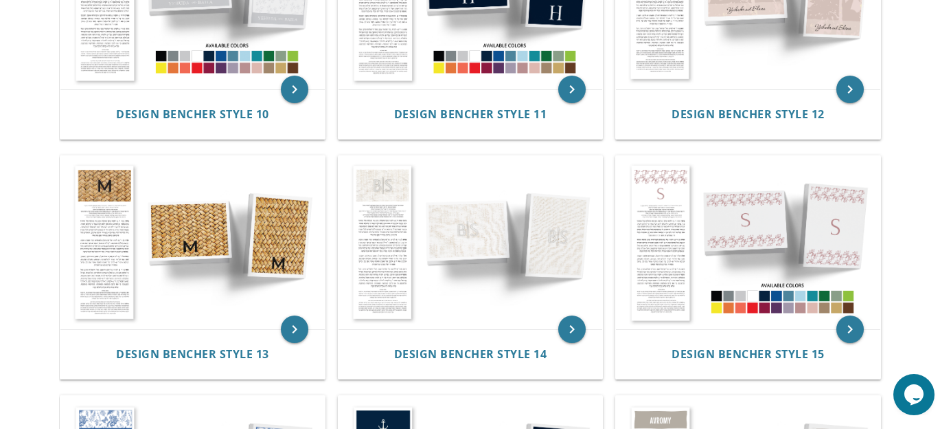
scroll to position [1120, 0]
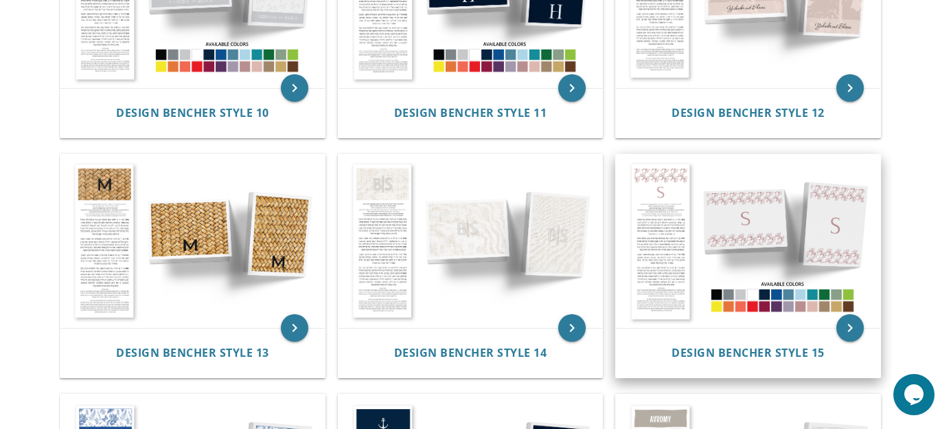
click at [753, 224] on img at bounding box center [748, 242] width 264 height 174
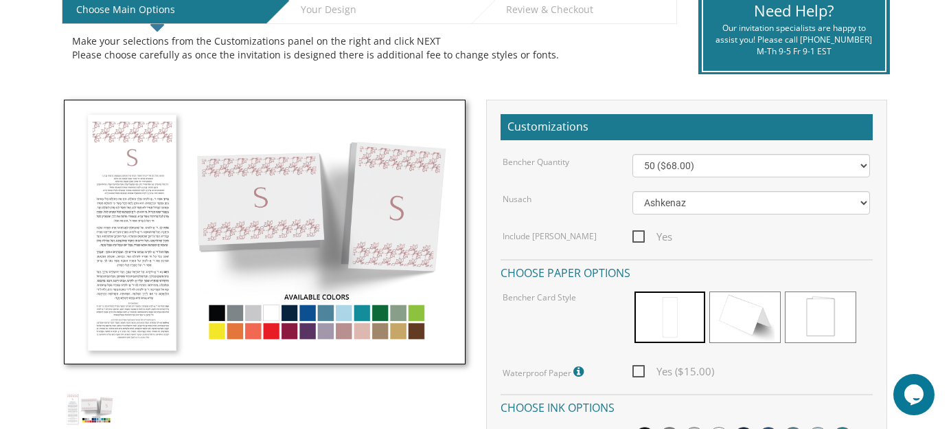
scroll to position [309, 0]
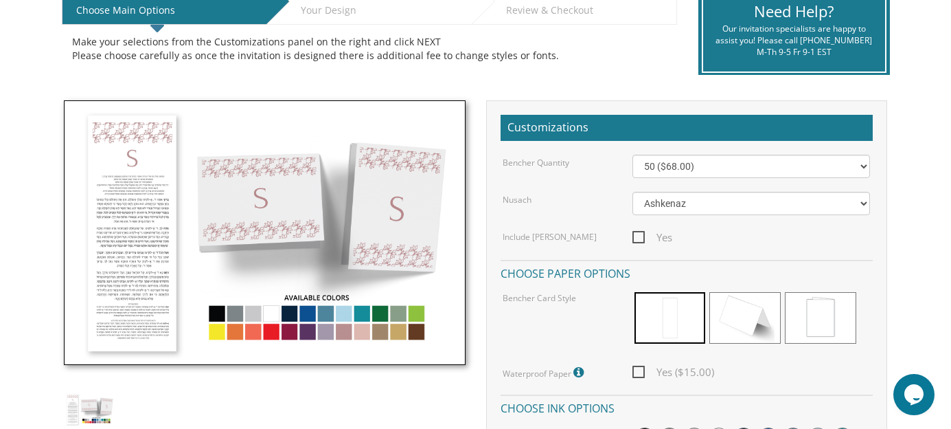
click at [281, 187] on img at bounding box center [264, 232] width 401 height 264
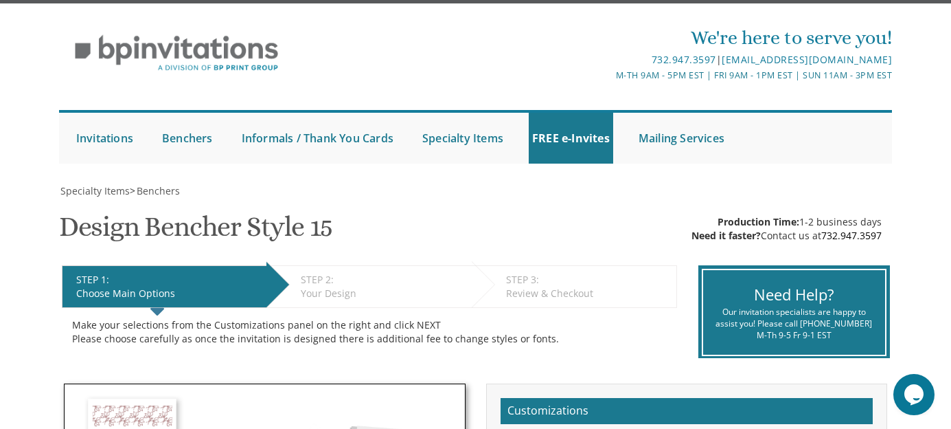
scroll to position [0, 0]
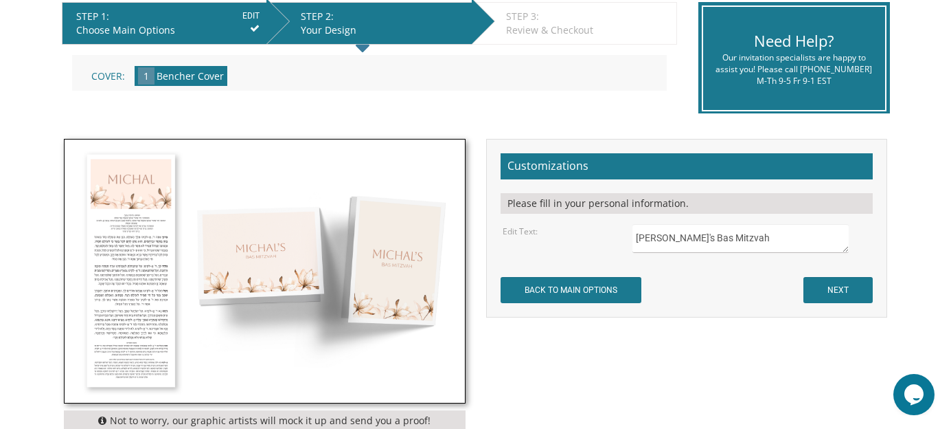
scroll to position [293, 0]
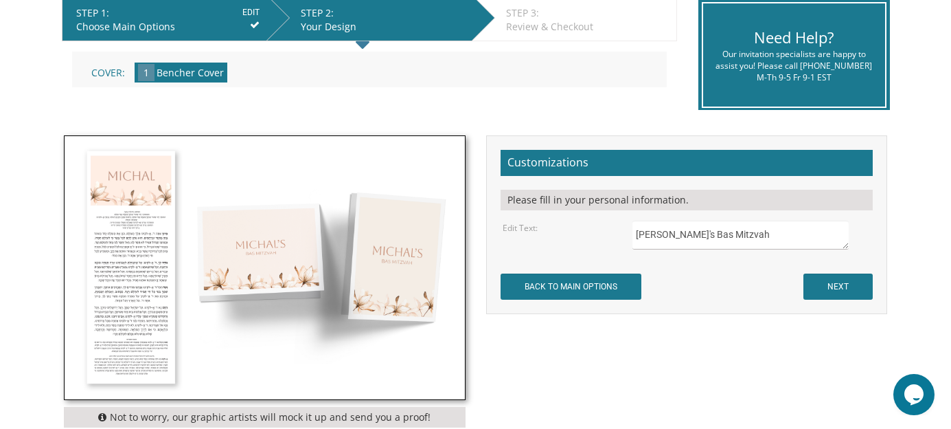
click at [679, 229] on textarea "[PERSON_NAME]'s Bas Mitzvah" at bounding box center [741, 235] width 216 height 29
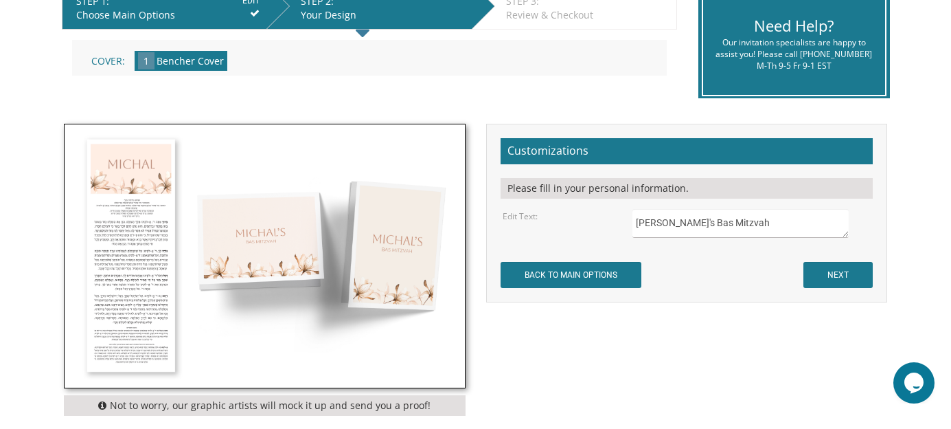
type textarea "[PERSON_NAME]'s Bas Mitzvah"
click at [846, 283] on input "NEXT" at bounding box center [838, 286] width 69 height 26
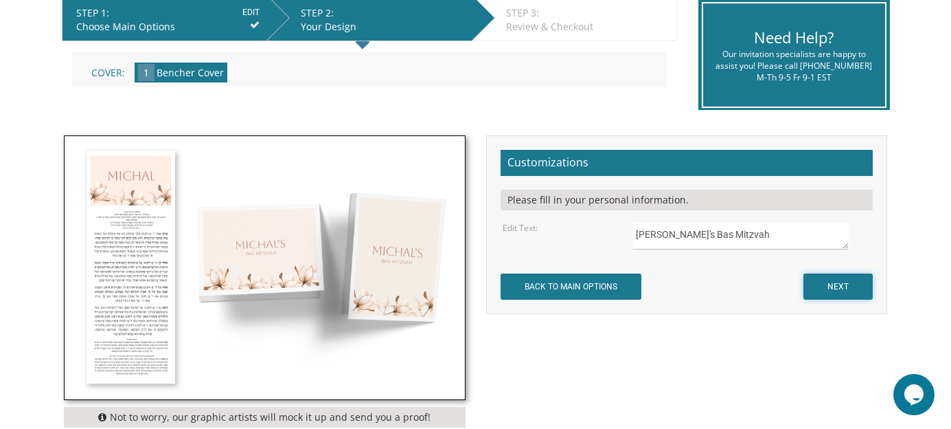
scroll to position [306, 0]
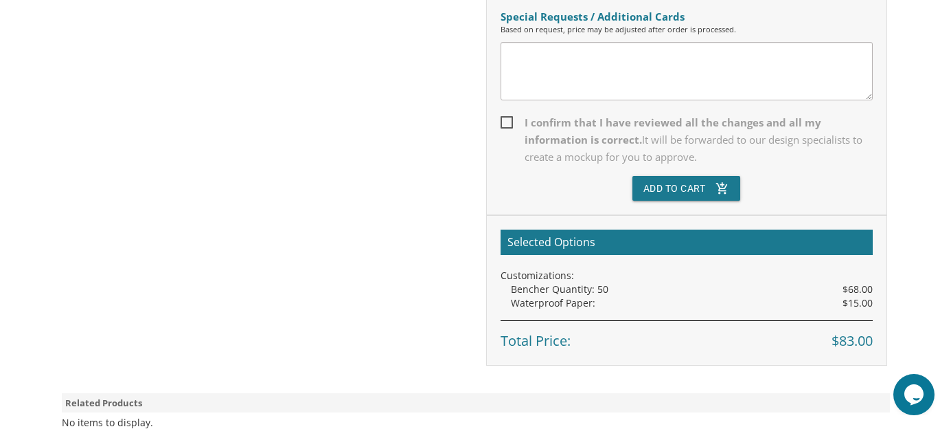
scroll to position [453, 0]
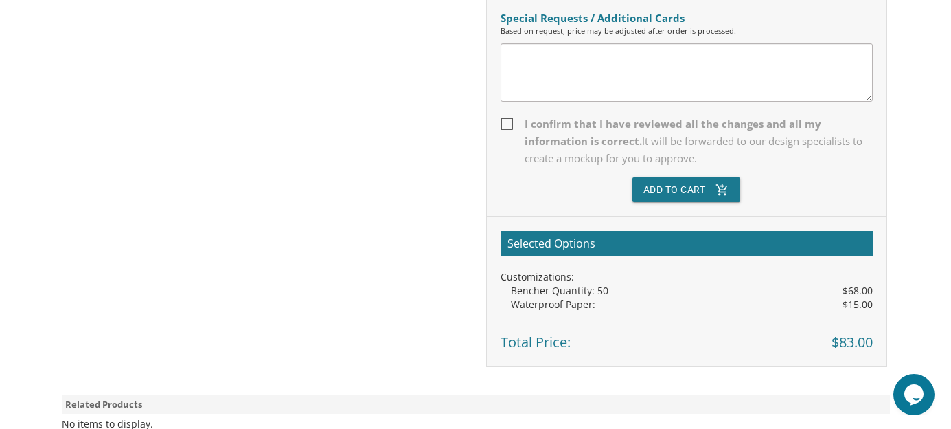
click at [502, 135] on span "I confirm that I have reviewed all the changes and all my information is correc…" at bounding box center [687, 141] width 372 height 52
click at [502, 127] on input "I confirm that I have reviewed all the changes and all my information is correc…" at bounding box center [505, 122] width 9 height 9
click at [507, 133] on span "I confirm that I have reviewed all the changes and all my information is correc…" at bounding box center [687, 141] width 372 height 52
click at [507, 127] on input "I confirm that I have reviewed all the changes and all my information is correc…" at bounding box center [505, 122] width 9 height 9
click at [511, 126] on span "I confirm that I have reviewed all the changes and all my information is correc…" at bounding box center [687, 141] width 372 height 52
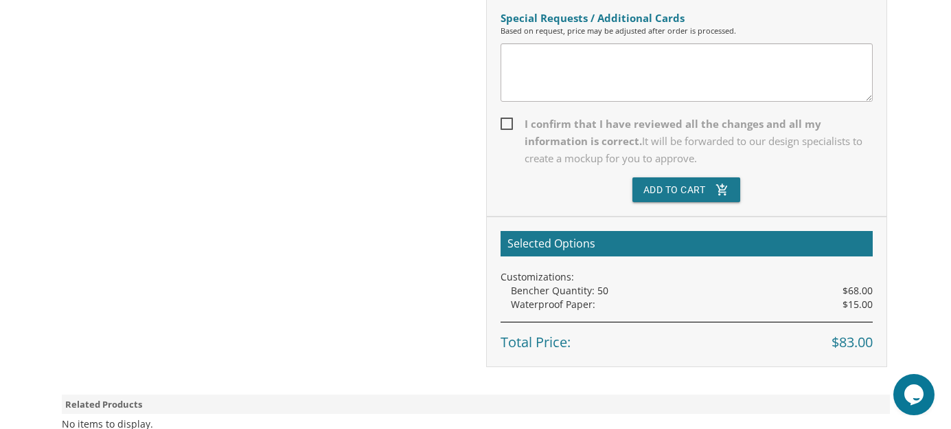
click at [510, 126] on input "I confirm that I have reviewed all the changes and all my information is correc…" at bounding box center [505, 122] width 9 height 9
checkbox input "true"
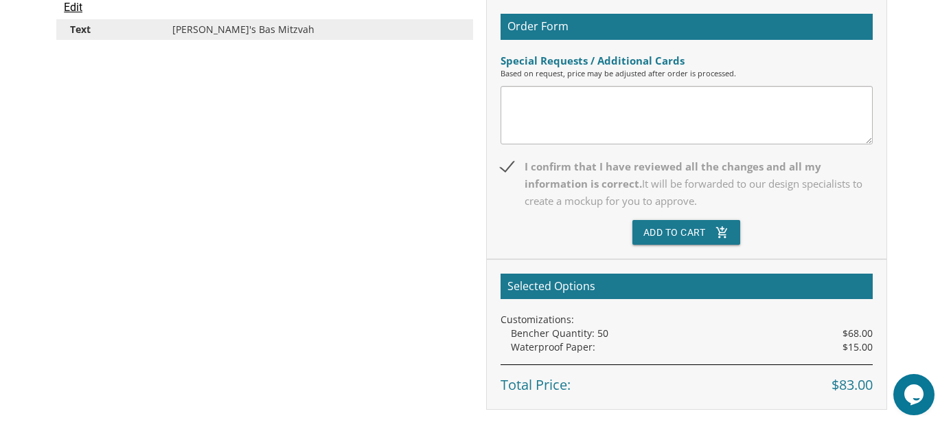
scroll to position [411, 0]
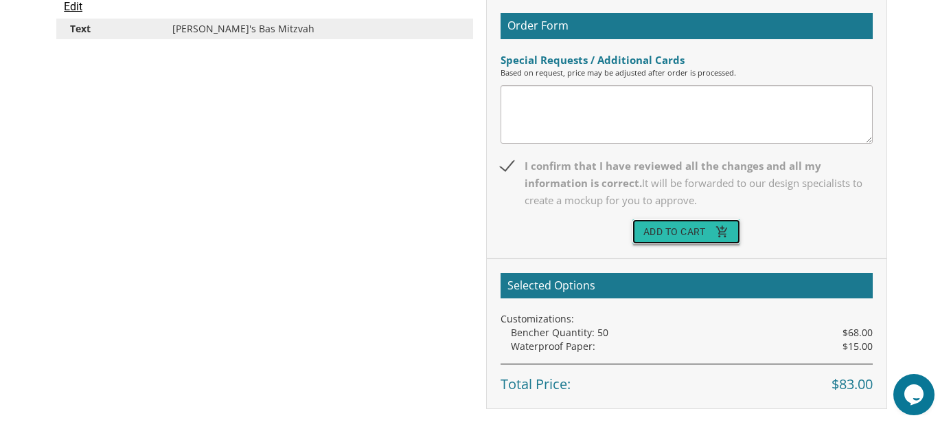
click at [720, 231] on icon "add_shopping_cart" at bounding box center [723, 231] width 14 height 25
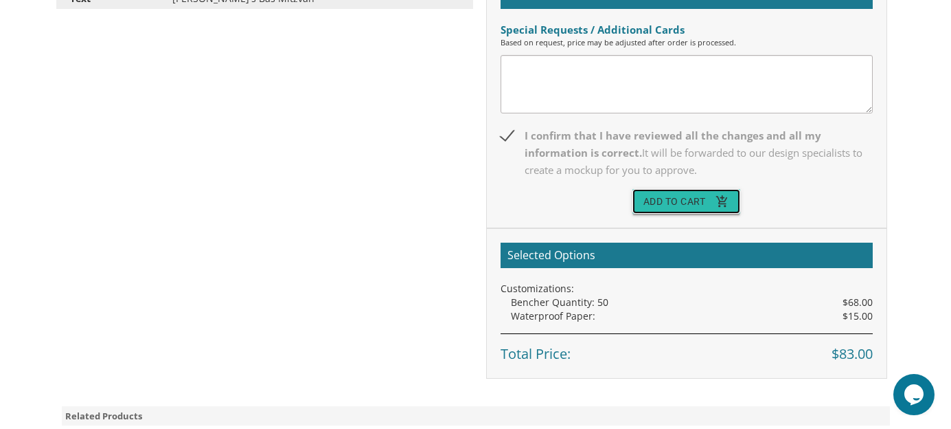
scroll to position [440, 0]
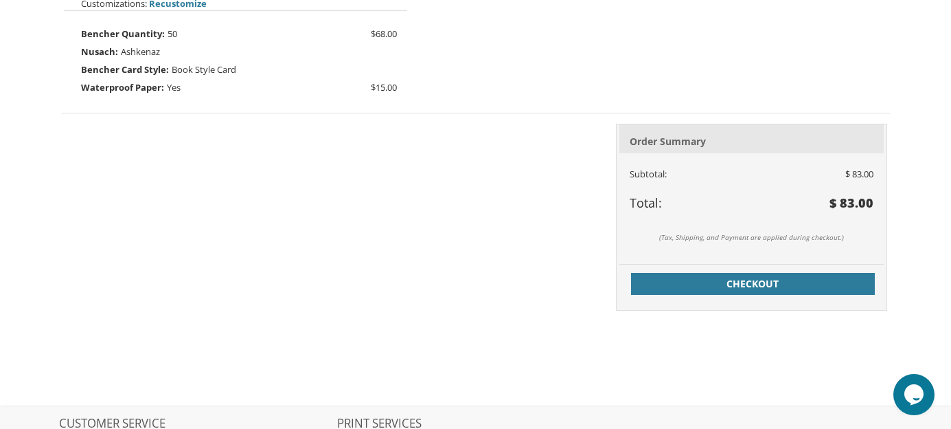
scroll to position [472, 0]
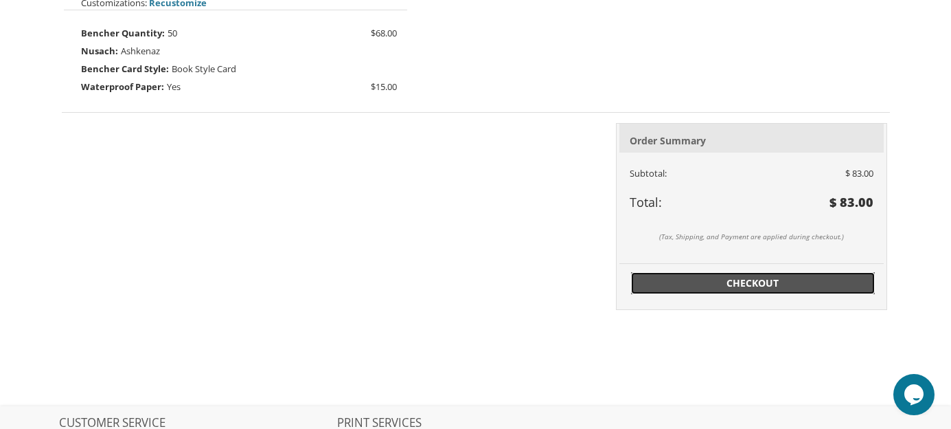
click at [850, 279] on span "Checkout" at bounding box center [754, 283] width 228 height 14
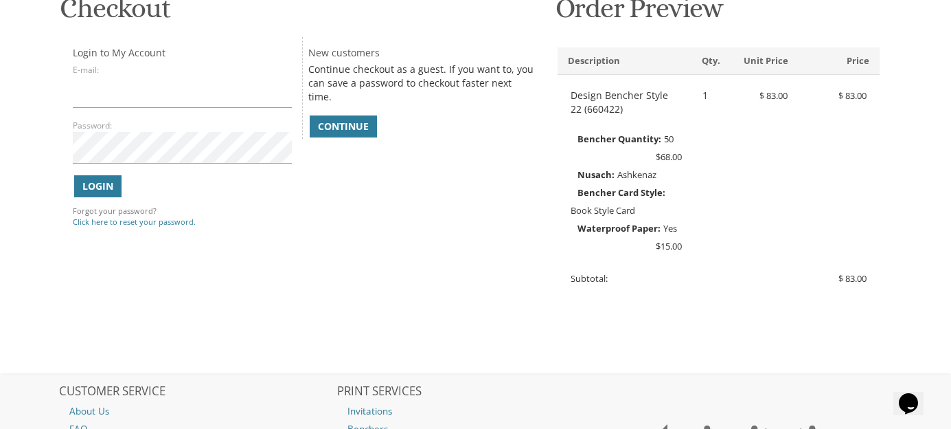
scroll to position [236, 0]
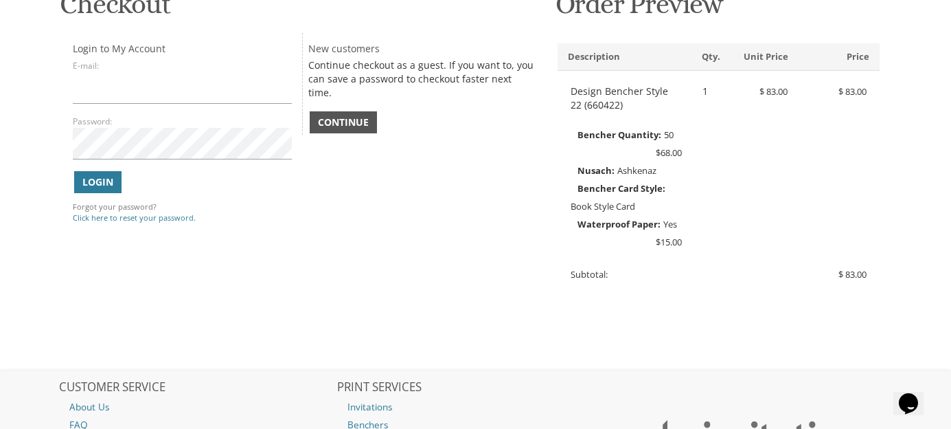
click at [361, 115] on span "Continue" at bounding box center [343, 122] width 51 height 14
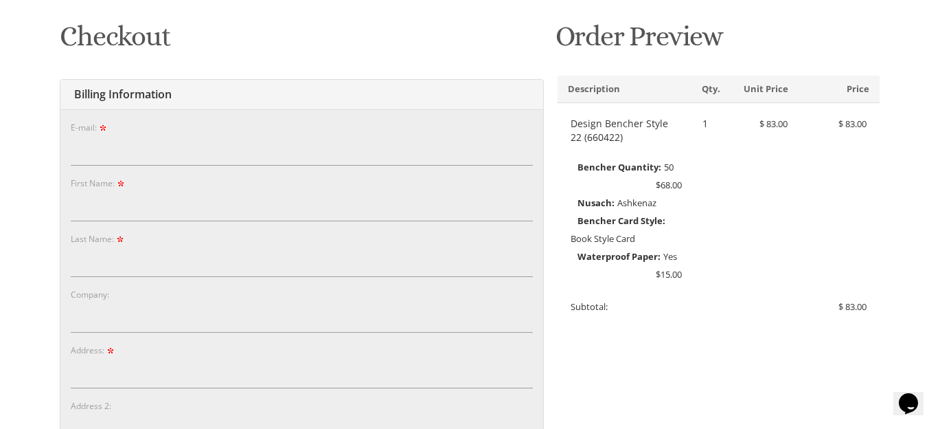
scroll to position [205, 0]
click at [115, 152] on input "E-mail:" at bounding box center [302, 149] width 462 height 32
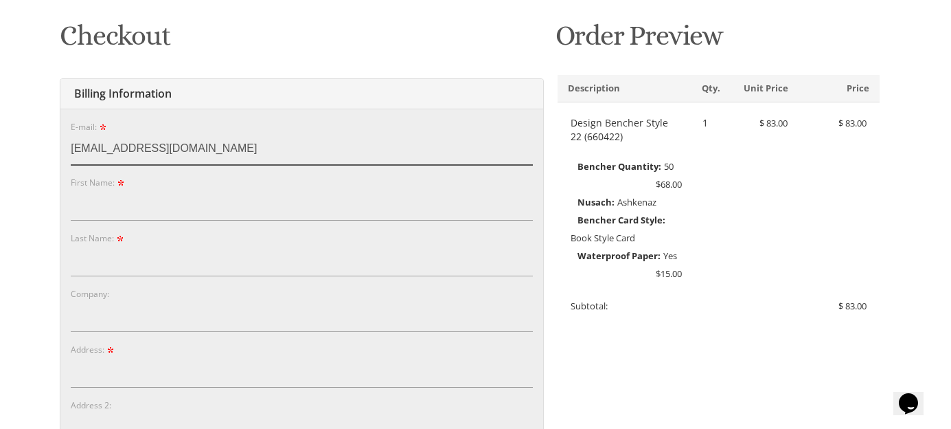
type input "[EMAIL_ADDRESS][DOMAIN_NAME]"
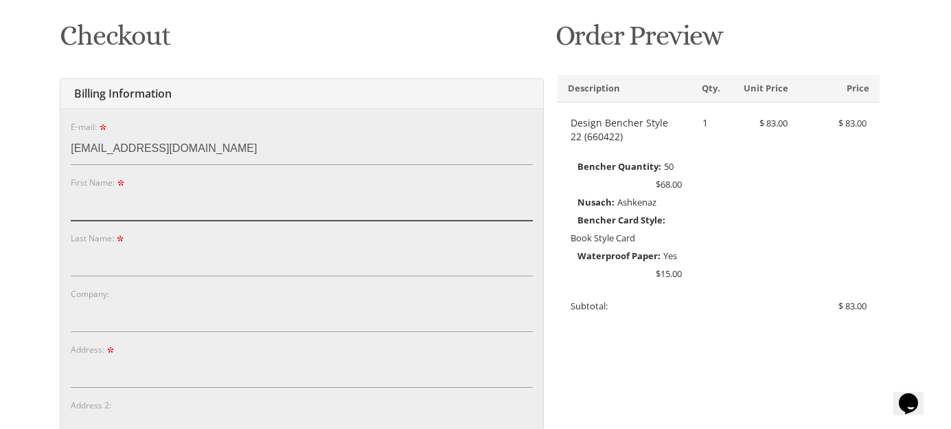
click at [93, 197] on input "First Name:" at bounding box center [302, 205] width 462 height 32
type input "B"
type input "Moshe Shmuel"
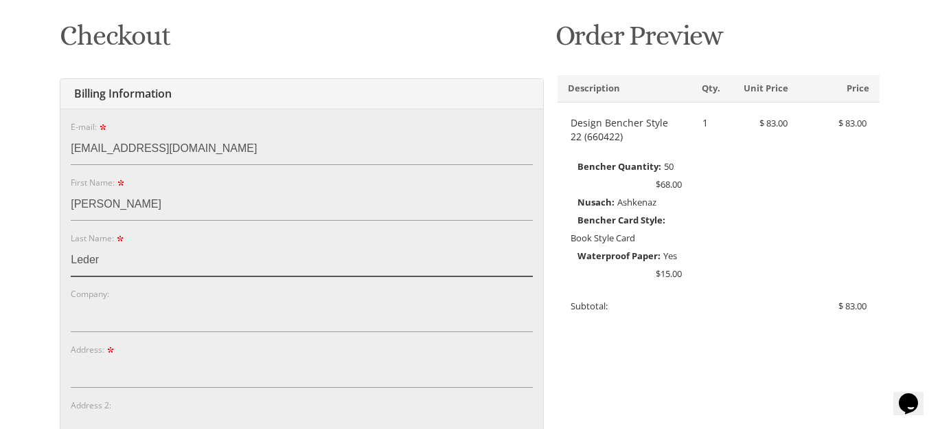
type input "Leder"
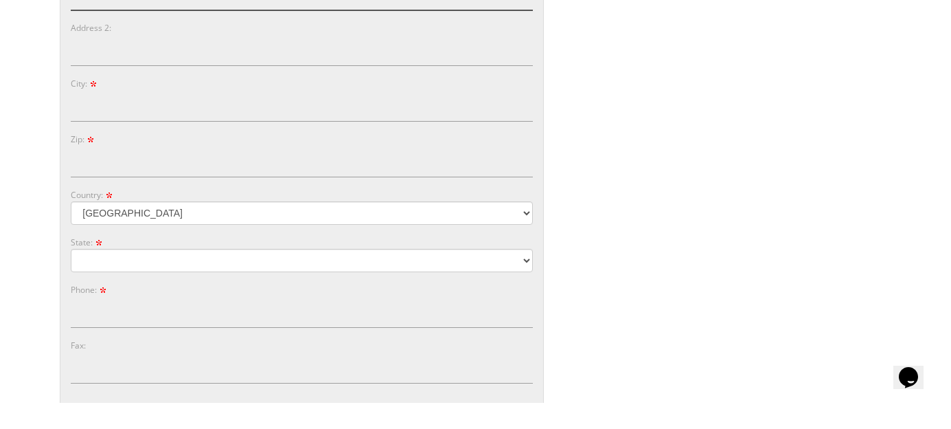
scroll to position [563, 0]
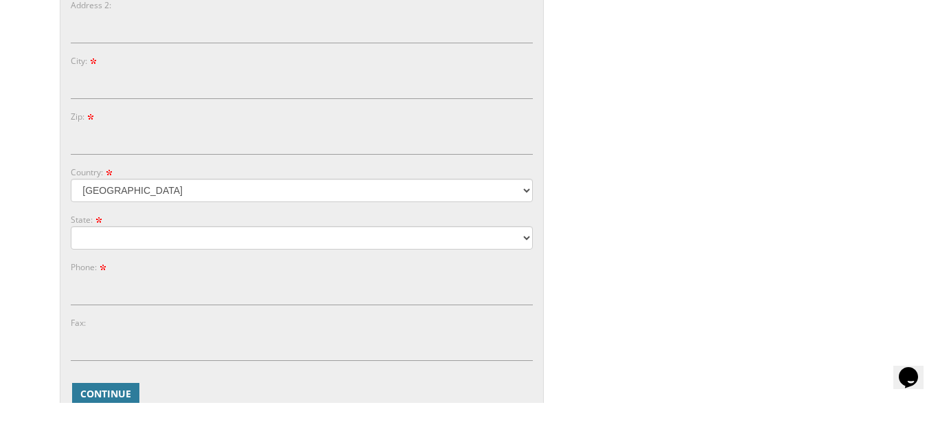
type input "3321 Shelburne Rd"
click at [137, 111] on input "City:" at bounding box center [302, 109] width 462 height 32
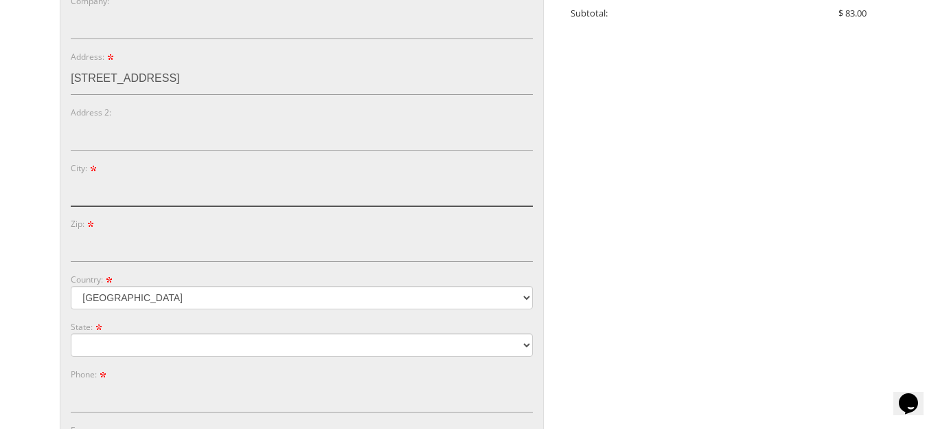
scroll to position [486, 0]
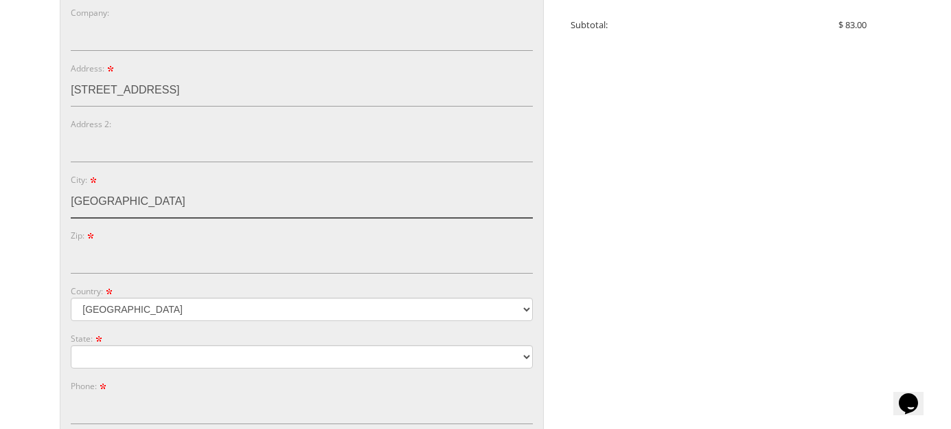
type input "Baltimore"
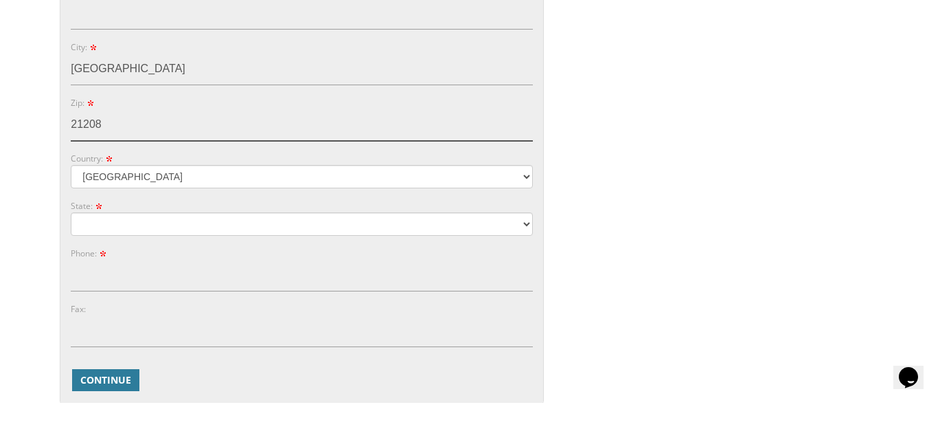
scroll to position [594, 0]
type input "21208"
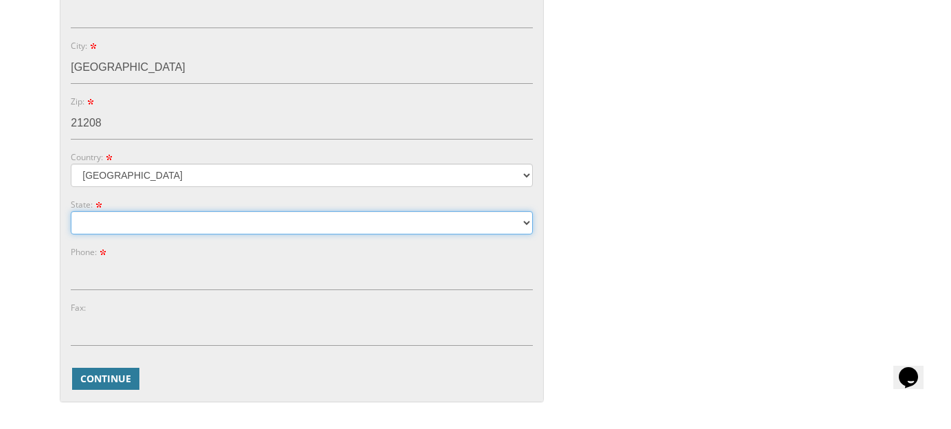
click at [85, 248] on select "Alabama Alaska Guam" at bounding box center [302, 248] width 462 height 23
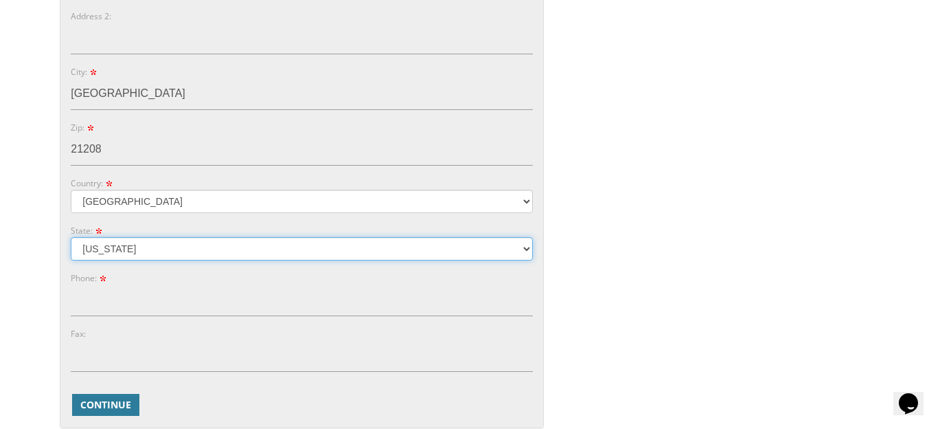
select select "MD"
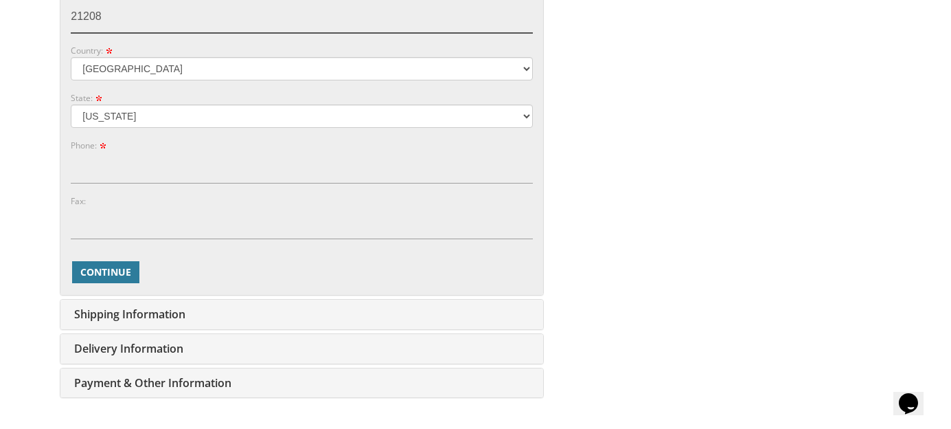
scroll to position [726, 0]
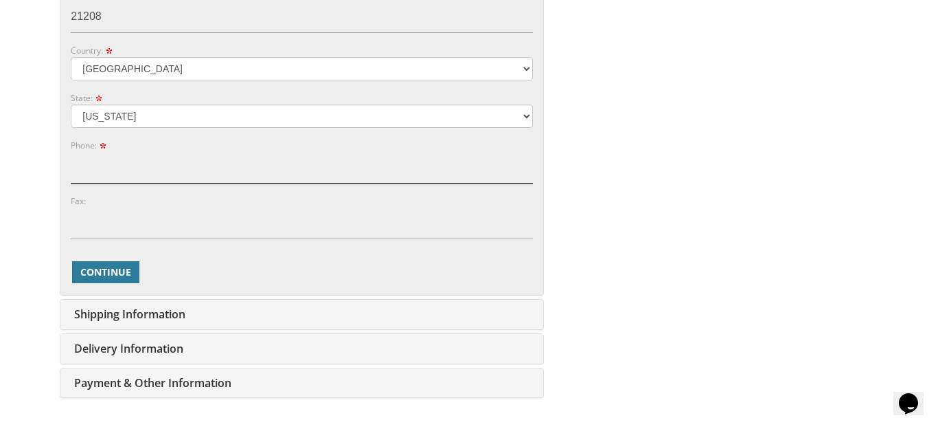
click at [319, 166] on input "Phone:" at bounding box center [302, 168] width 462 height 32
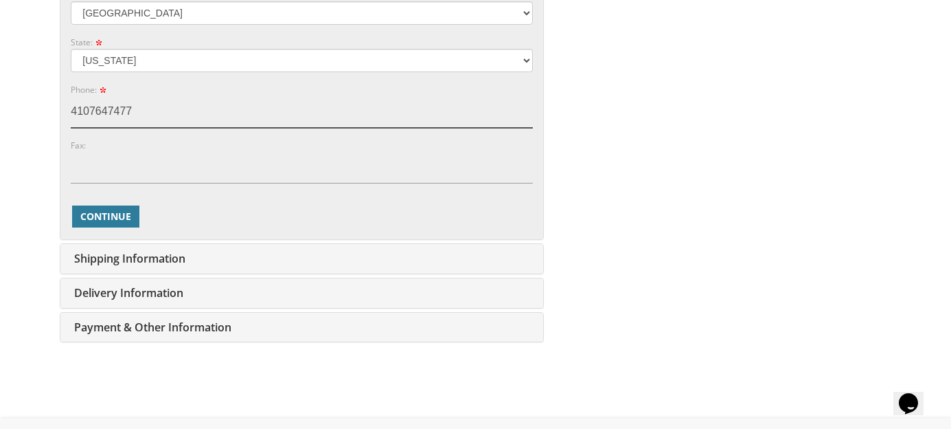
scroll to position [782, 0]
type input "4107647477"
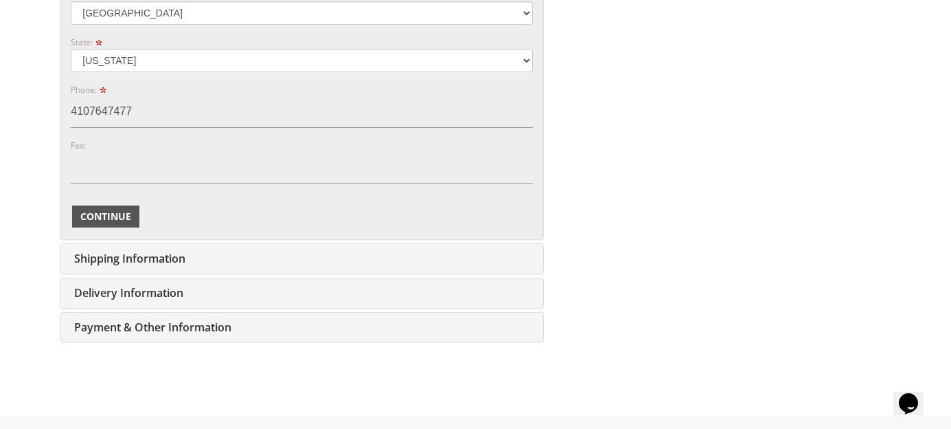
click at [111, 223] on button "Continue" at bounding box center [105, 216] width 67 height 22
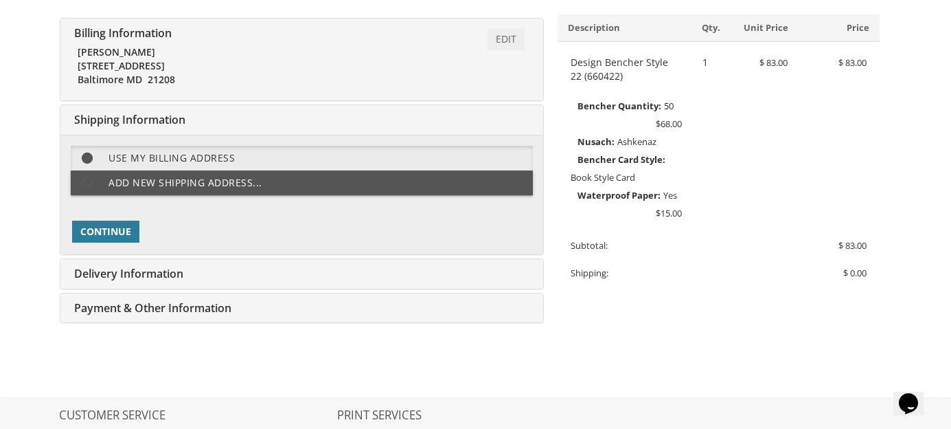
scroll to position [270, 0]
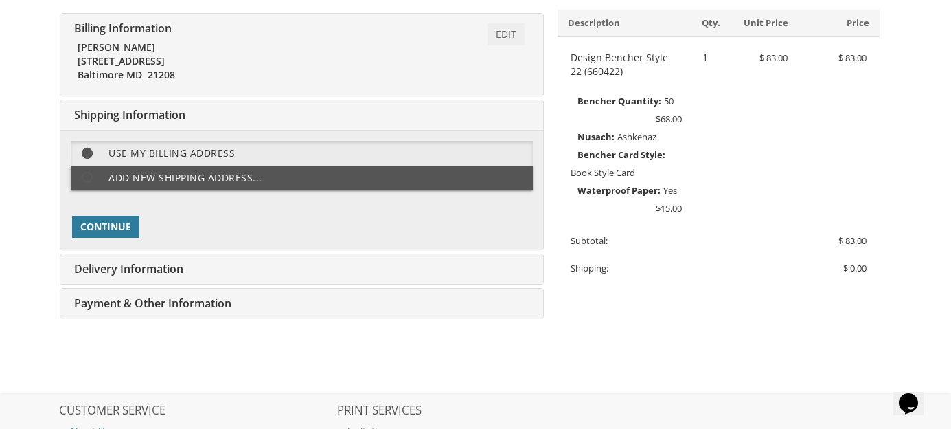
click at [348, 264] on div "Delivery Information Edit Shipping" at bounding box center [301, 269] width 483 height 30
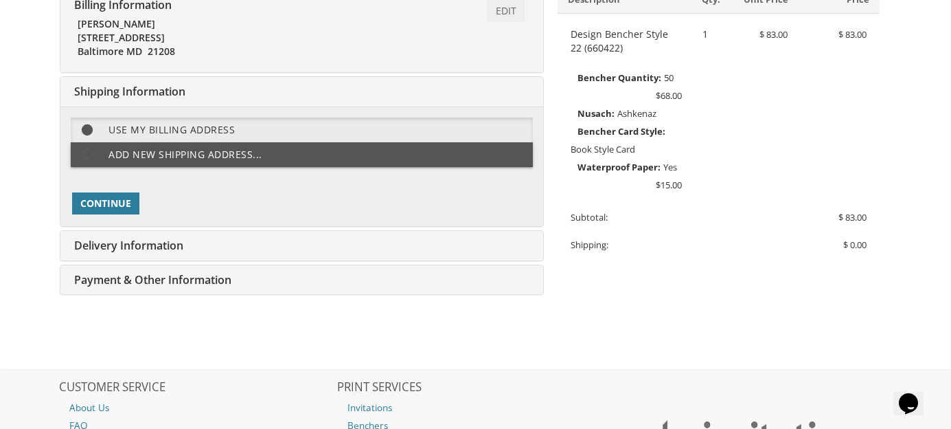
scroll to position [294, 0]
click at [122, 223] on div "Primary Shipping Address: Use my billing address Add new shipping address... Co…" at bounding box center [301, 166] width 483 height 120
click at [104, 211] on button "Continue" at bounding box center [105, 203] width 67 height 22
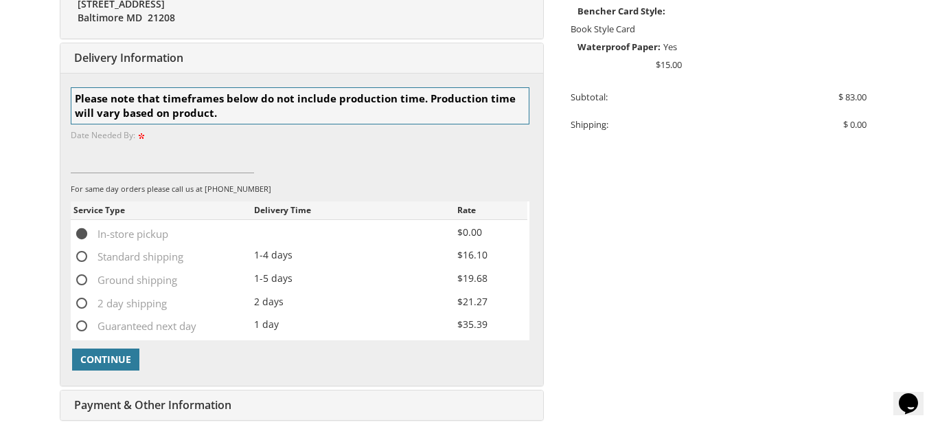
scroll to position [412, 0]
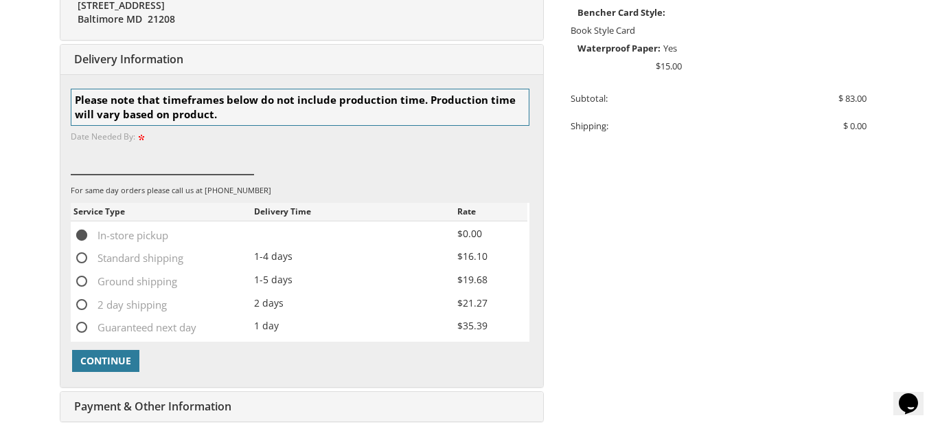
click at [141, 164] on input at bounding box center [162, 159] width 183 height 32
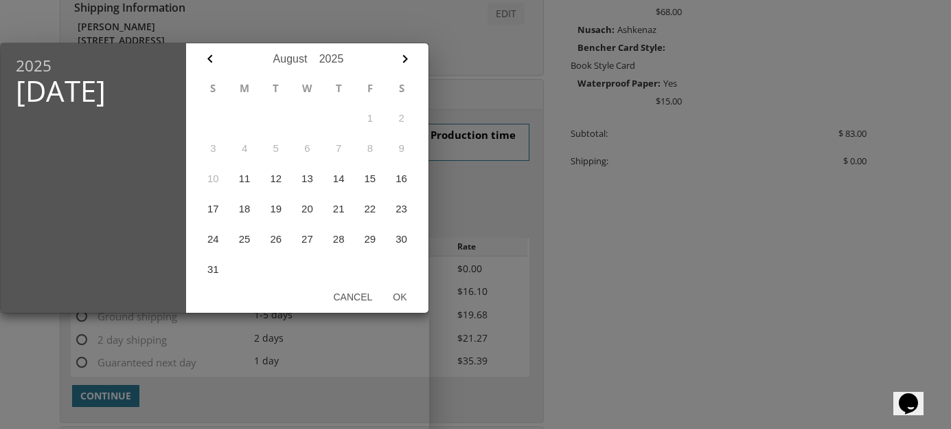
scroll to position [374, 0]
click at [310, 179] on button "13" at bounding box center [308, 178] width 32 height 30
click at [307, 177] on button "13" at bounding box center [308, 178] width 32 height 30
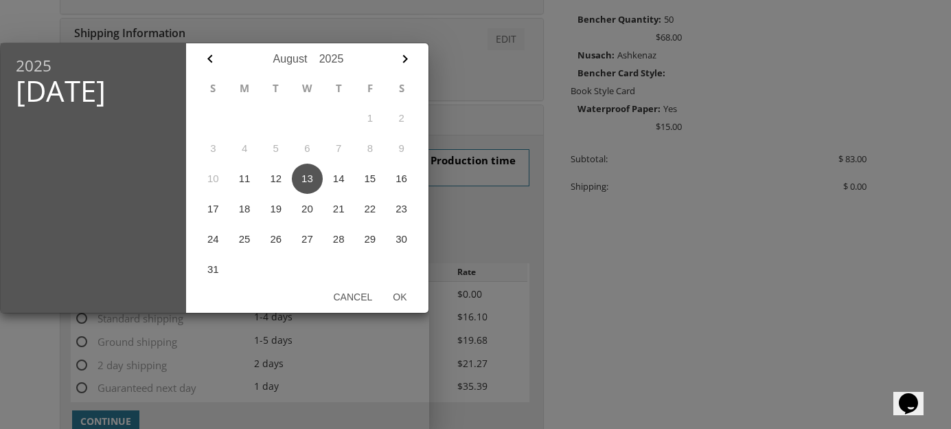
scroll to position [351, 0]
click at [423, 302] on div "August January February March April May June July August September October Nove…" at bounding box center [307, 177] width 242 height 269
click at [402, 282] on td at bounding box center [402, 269] width 32 height 30
click at [386, 305] on button "Ok" at bounding box center [400, 296] width 34 height 25
type input "Aug 13, 2025"
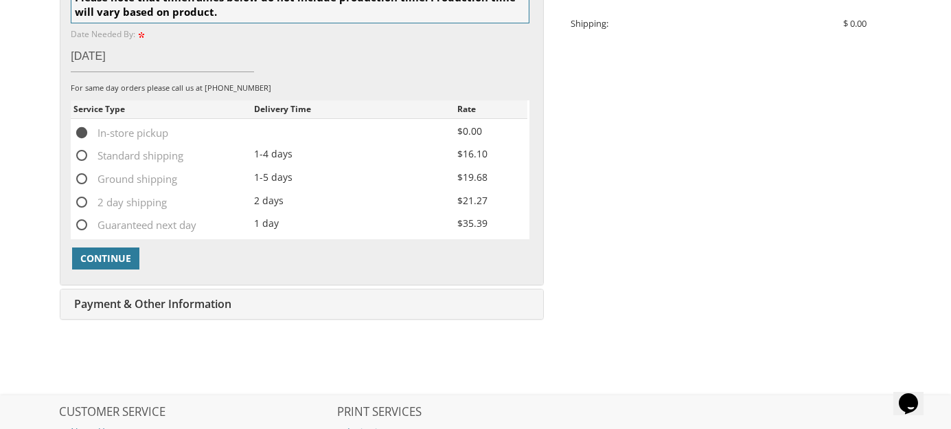
scroll to position [516, 0]
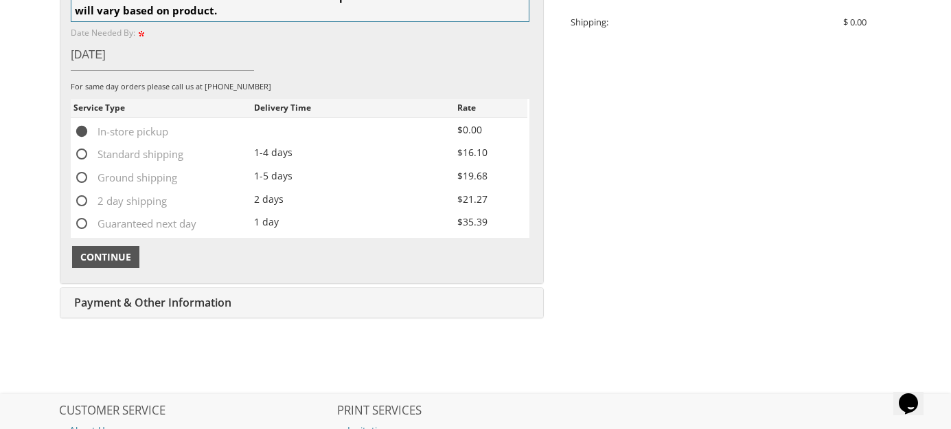
click at [118, 258] on span "Continue" at bounding box center [105, 257] width 51 height 14
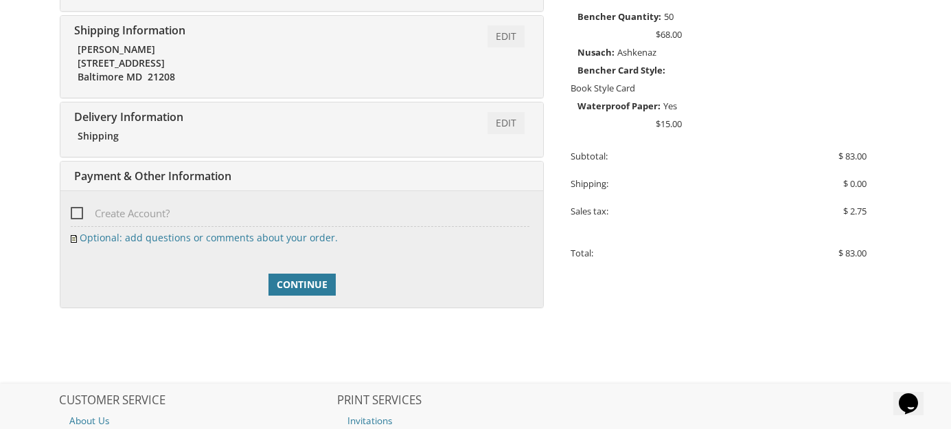
scroll to position [353, 0]
click at [145, 218] on span "Create Account?" at bounding box center [120, 214] width 99 height 17
click at [80, 218] on input "Create Account?" at bounding box center [75, 213] width 9 height 9
checkbox input "true"
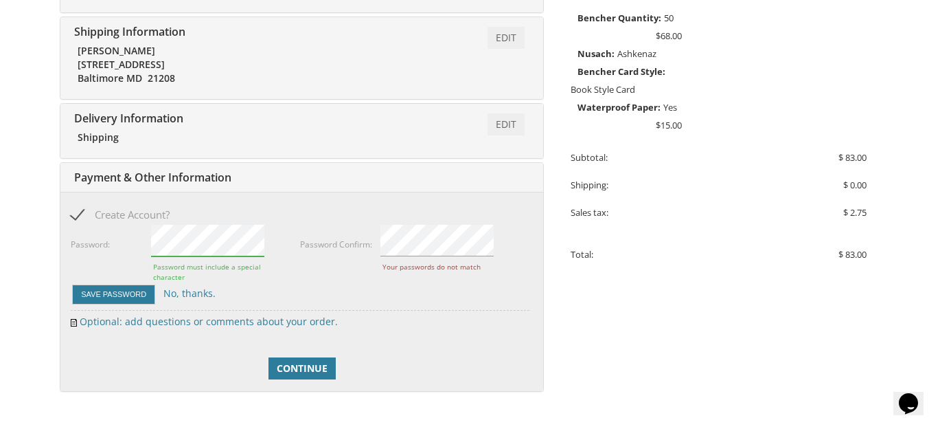
click at [72, 284] on button "Save Password" at bounding box center [113, 294] width 83 height 20
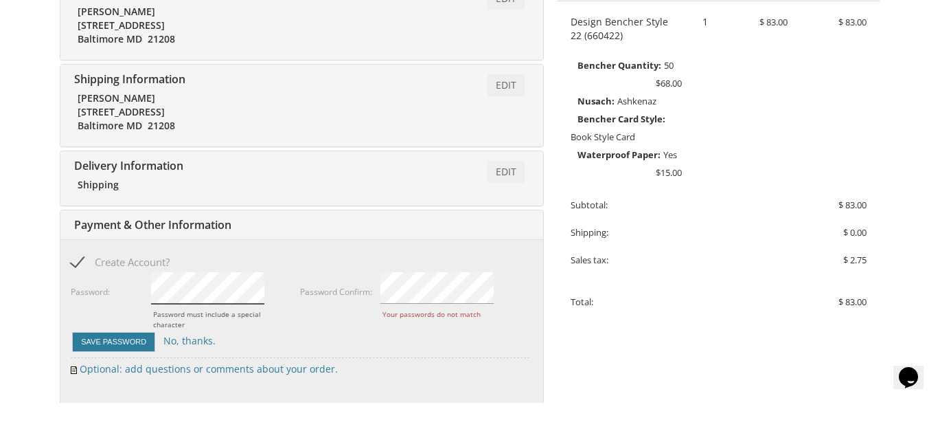
scroll to position [368, 0]
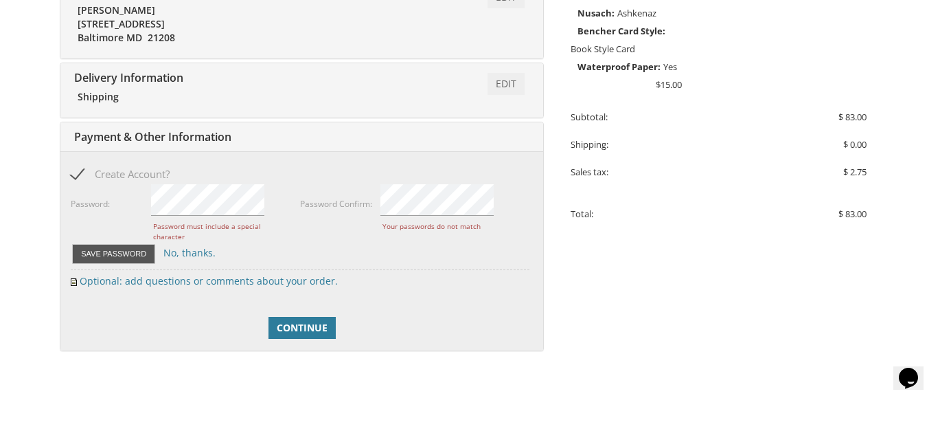
click at [126, 280] on button "Save Password" at bounding box center [113, 279] width 83 height 20
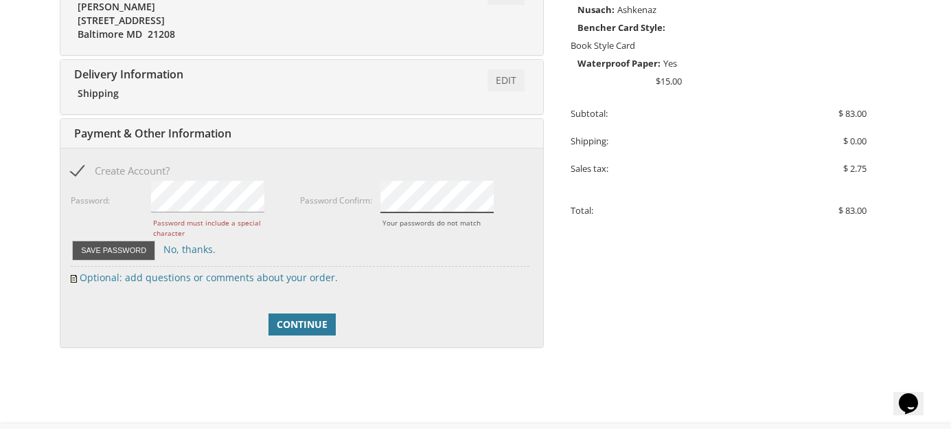
scroll to position [396, 0]
click at [100, 251] on button "Save Password" at bounding box center [113, 252] width 83 height 20
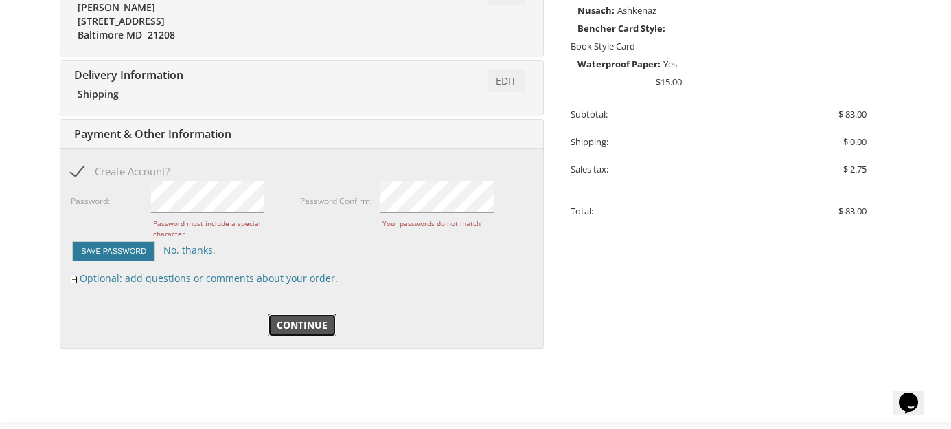
click at [289, 319] on span "Continue" at bounding box center [302, 326] width 51 height 14
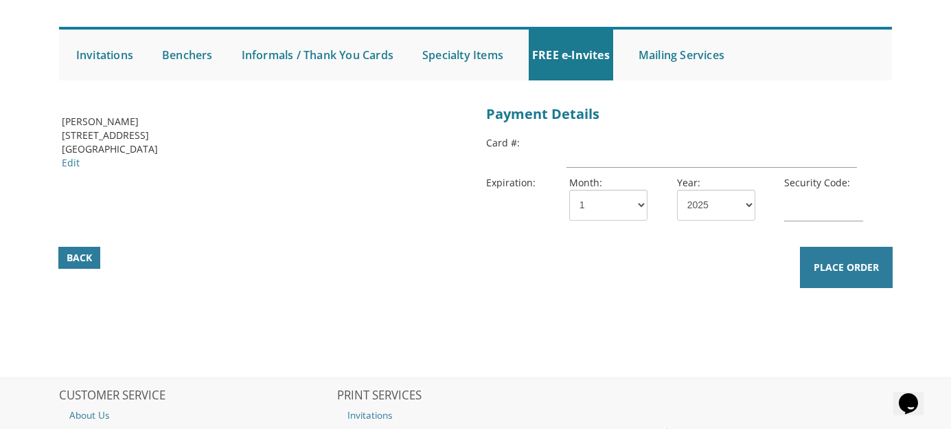
scroll to position [110, 0]
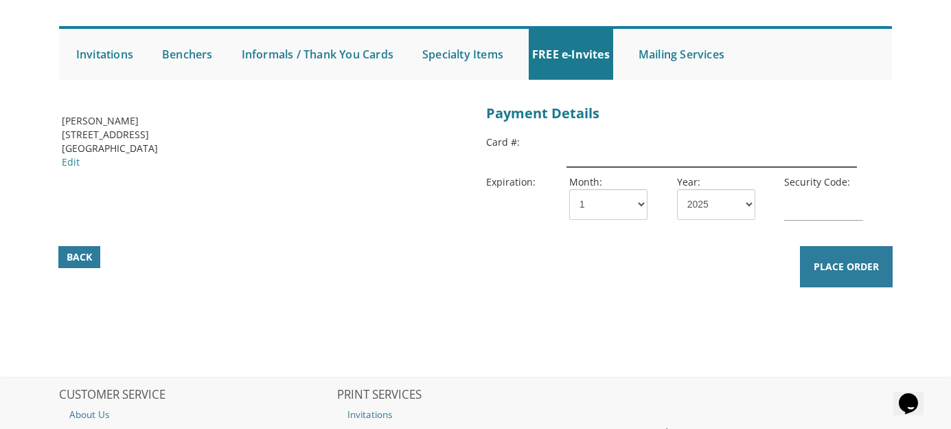
click at [782, 155] on input "text" at bounding box center [712, 151] width 291 height 32
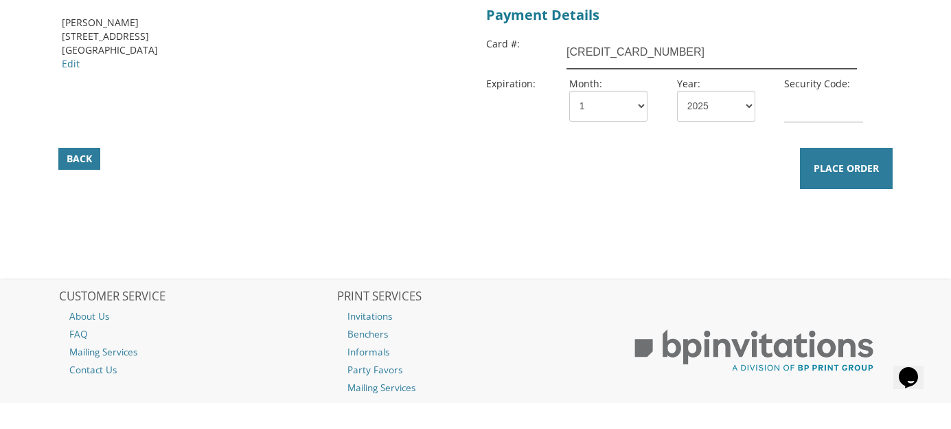
scroll to position [183, 0]
type input "[CREDIT_CARD_NUMBER]"
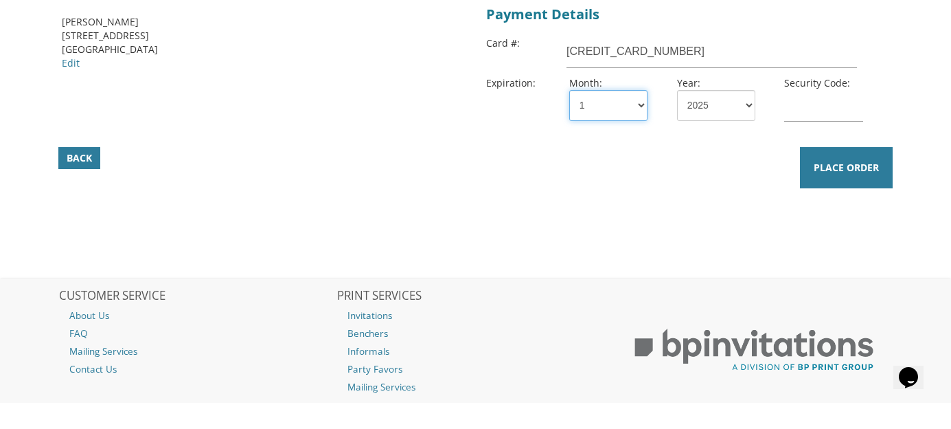
click at [631, 117] on select "1 2 3 4 5 6 7 8 9 10 11 12" at bounding box center [608, 131] width 78 height 31
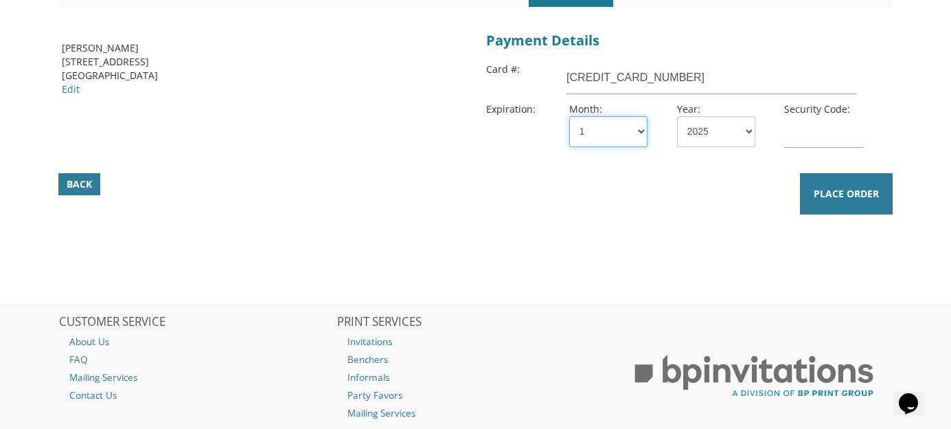
select select "11"
click at [730, 126] on select "2025 2026 2027 2028 2029 2030 2031 2032 2033 2034 2035" at bounding box center [716, 131] width 78 height 31
select select "29"
click at [838, 137] on input "text" at bounding box center [823, 132] width 78 height 32
type input "935"
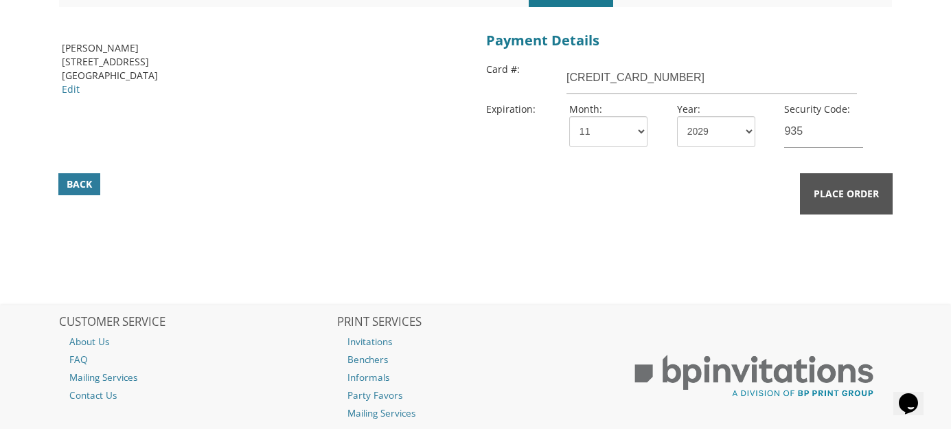
click at [867, 192] on span "Place Order" at bounding box center [846, 194] width 65 height 14
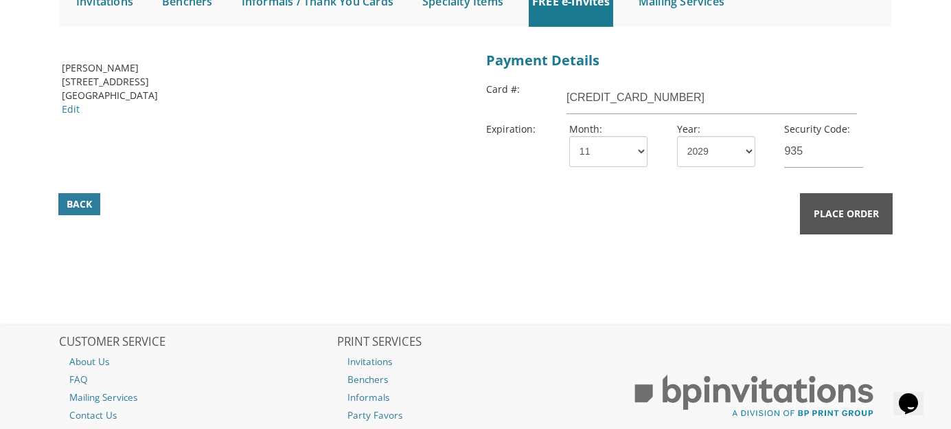
scroll to position [157, 0]
